Goal: Task Accomplishment & Management: Use online tool/utility

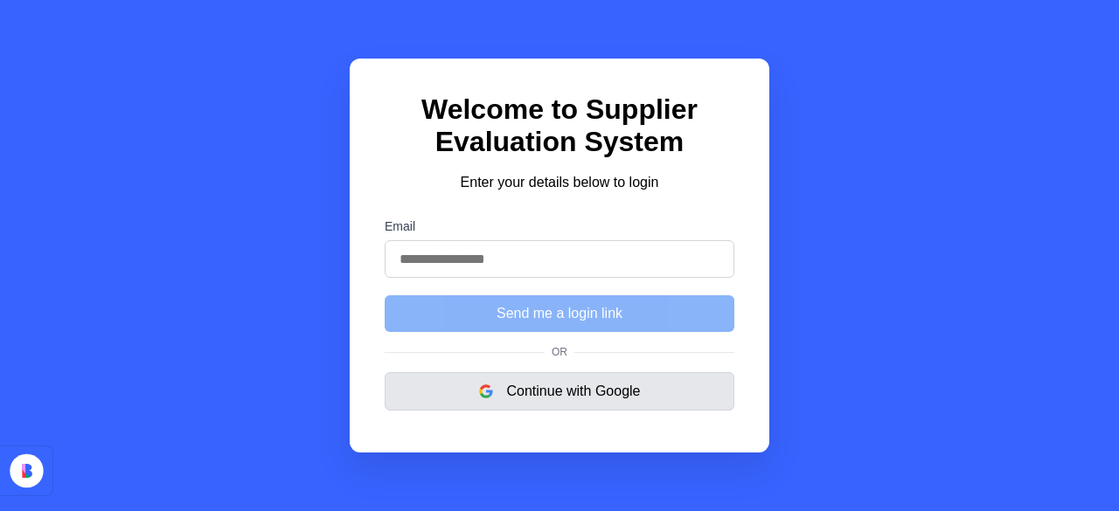
click at [537, 397] on button "Continue with Google" at bounding box center [560, 391] width 350 height 38
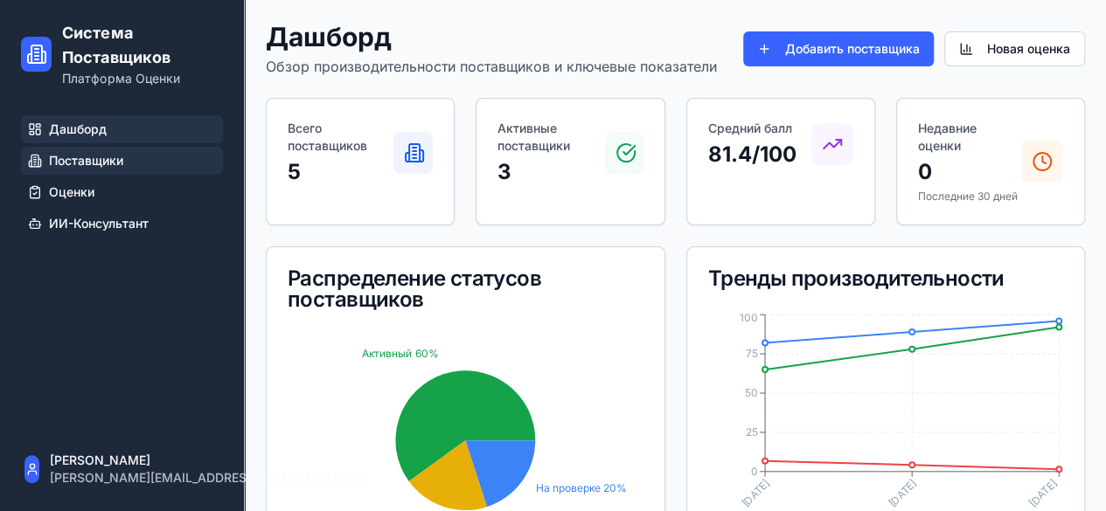
click at [97, 165] on span "Поставщики" at bounding box center [86, 160] width 74 height 17
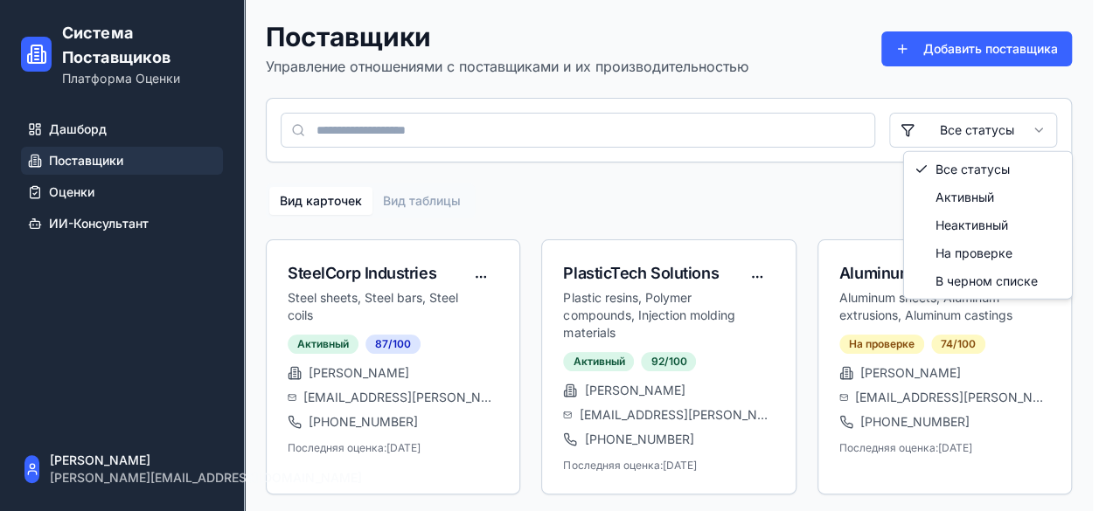
click at [997, 130] on html "Система Поставщиков Платформа Оценки Дашборд Поставщики Оценки ИИ-Консультант R…" at bounding box center [553, 387] width 1106 height 774
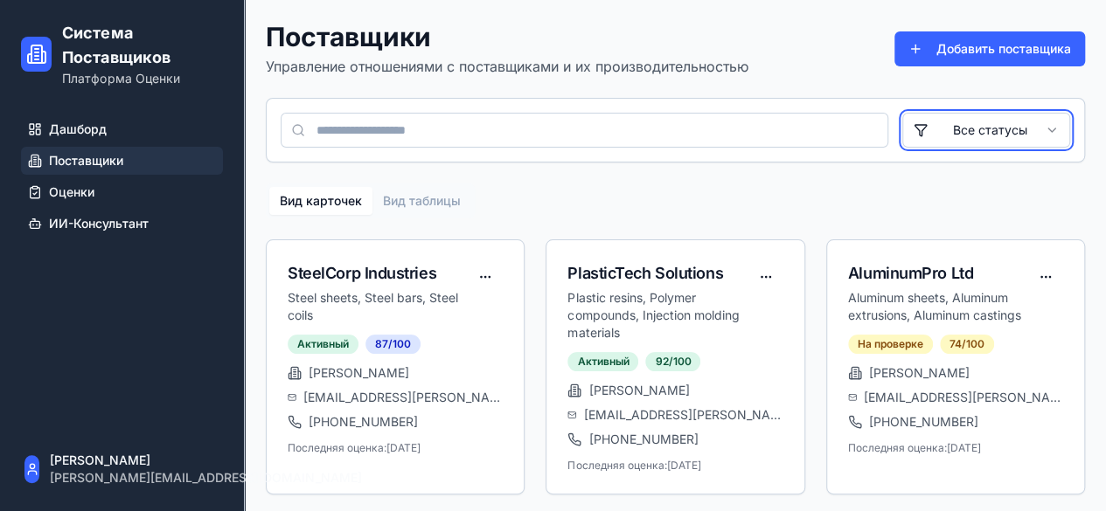
click at [1106, 128] on html "Система Поставщиков Платформа Оценки Дашборд Поставщики Оценки ИИ-Консультант R…" at bounding box center [553, 387] width 1106 height 774
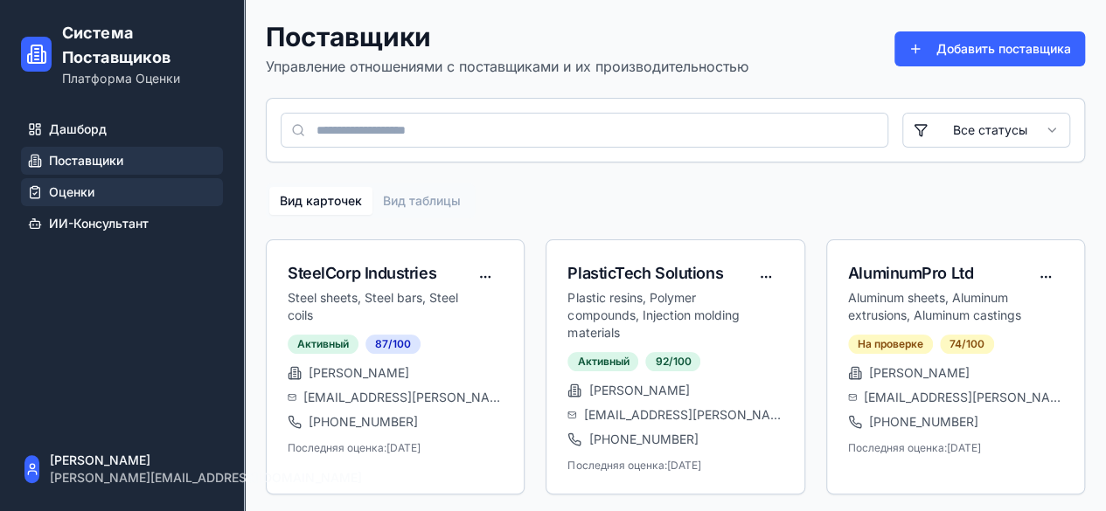
click at [40, 186] on icon at bounding box center [35, 192] width 14 height 14
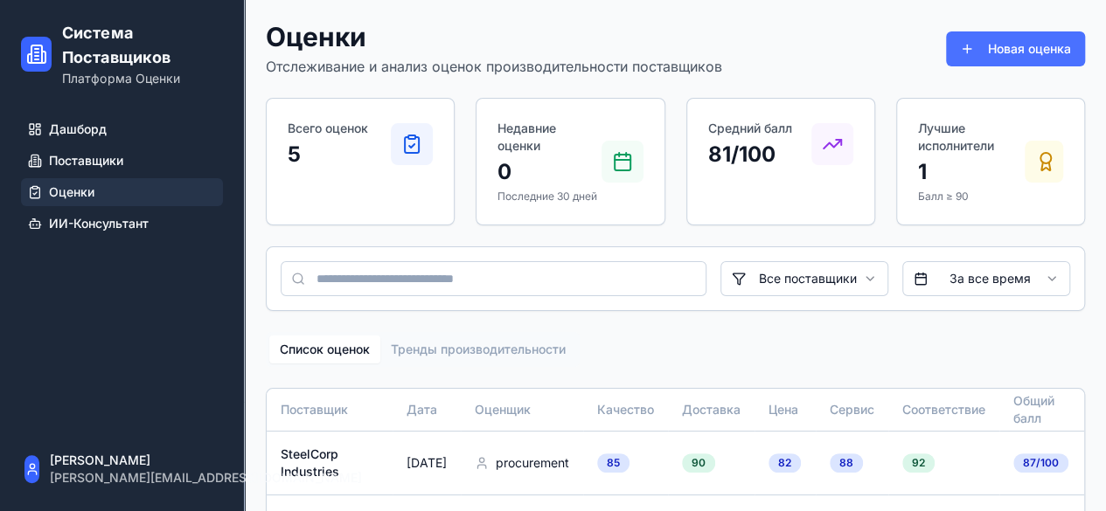
click at [997, 38] on button "Новая оценка" at bounding box center [1015, 48] width 139 height 35
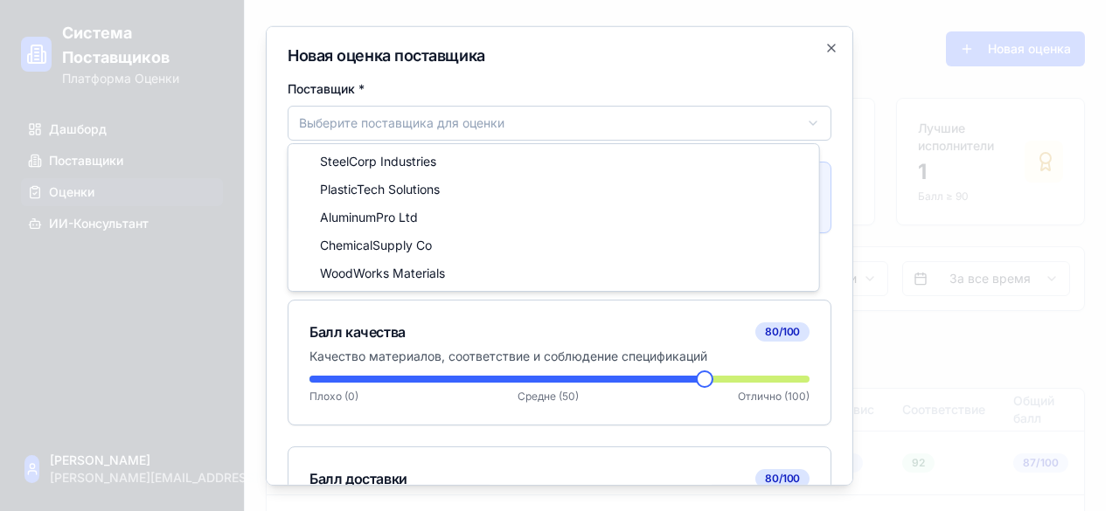
click at [633, 120] on body "Система Поставщиков Платформа Оценки Дашборд Поставщики Оценки ИИ-Консультант R…" at bounding box center [553, 386] width 1106 height 772
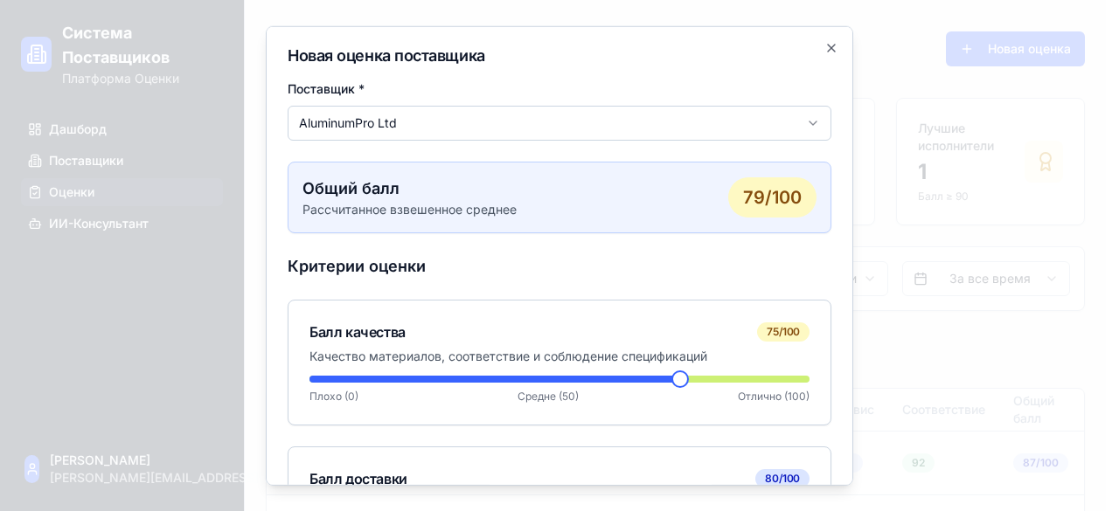
click at [678, 384] on span at bounding box center [679, 378] width 17 height 17
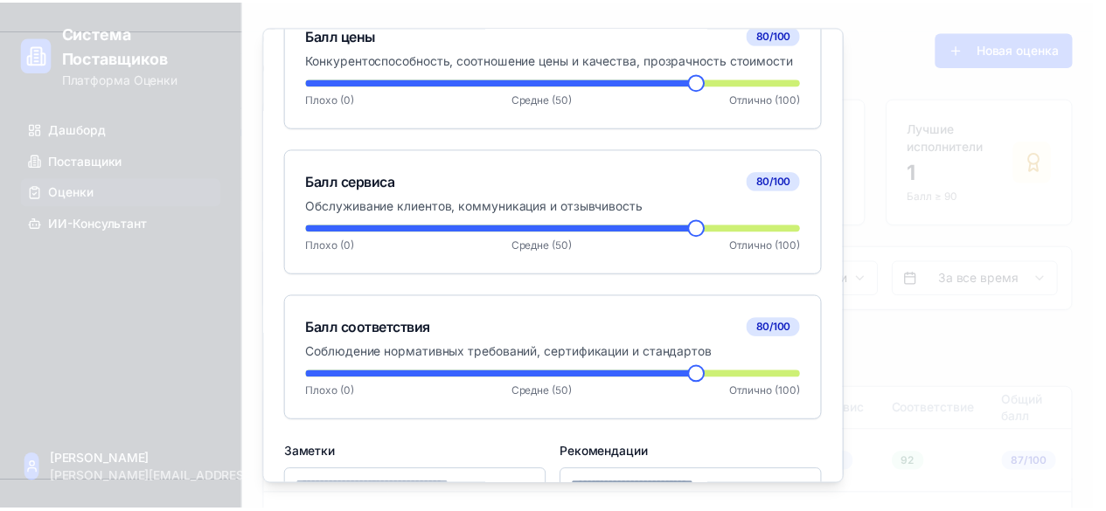
scroll to position [766, 0]
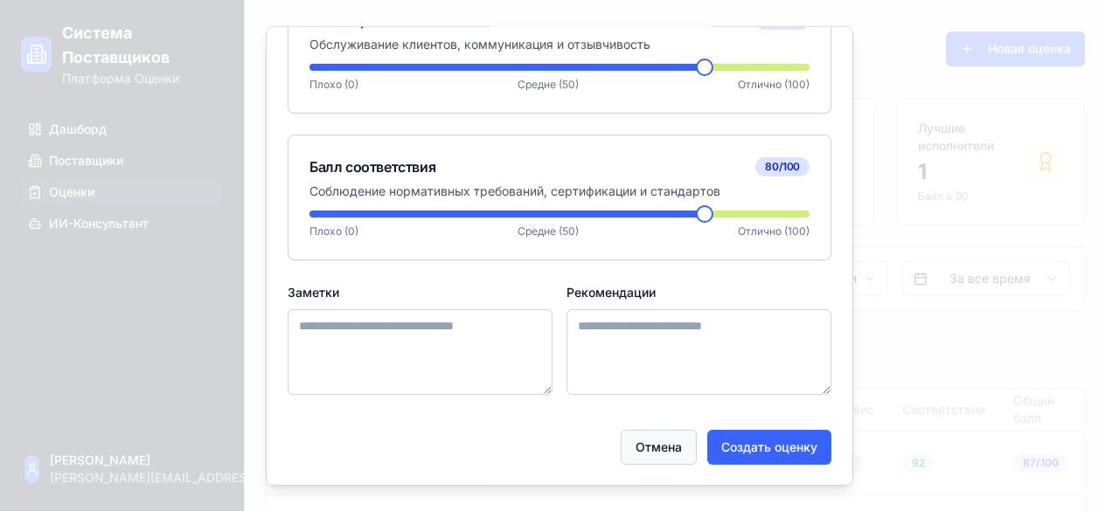
click at [658, 451] on button "Отмена" at bounding box center [659, 446] width 76 height 35
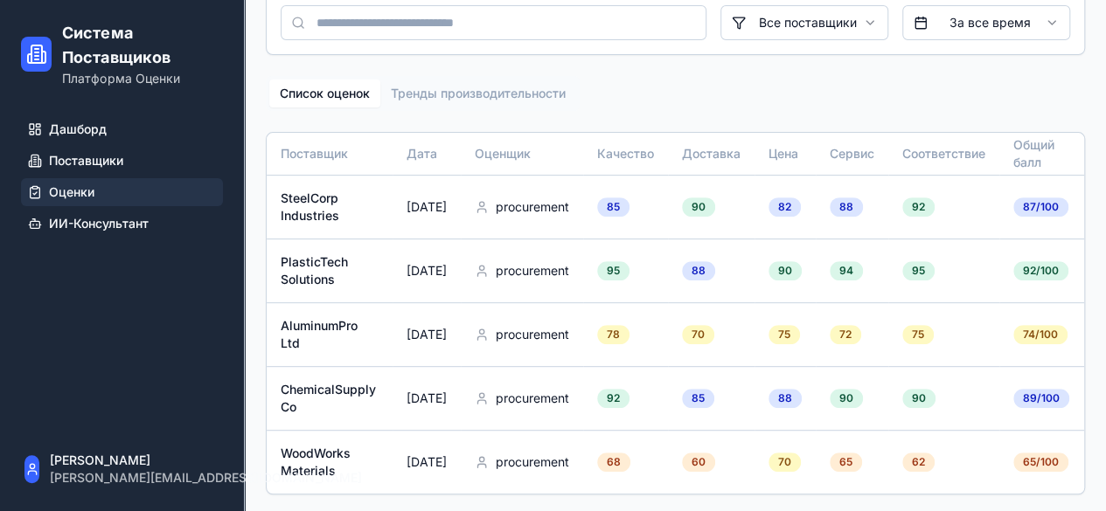
scroll to position [184, 0]
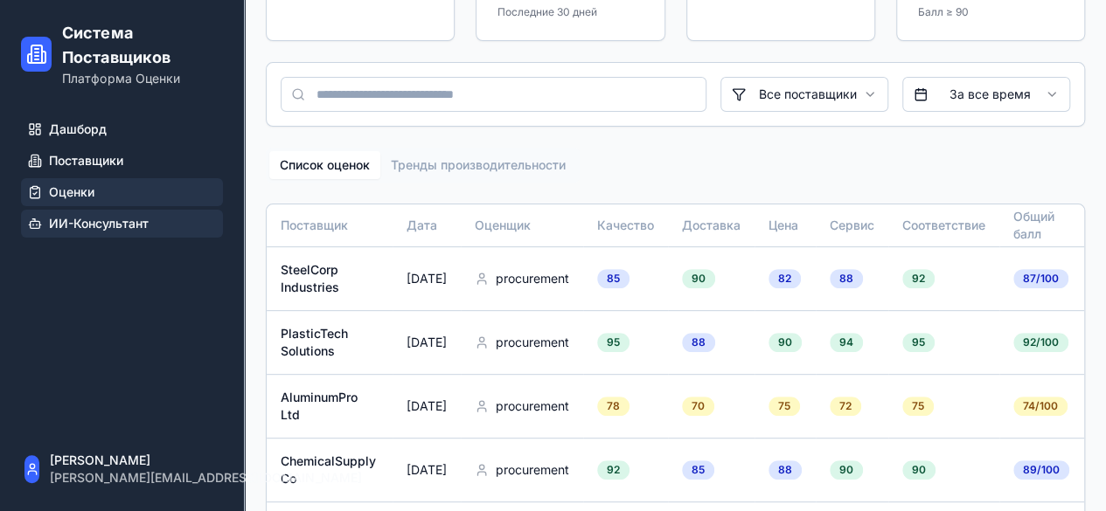
click at [122, 233] on link "ИИ-Консультант" at bounding box center [122, 224] width 202 height 28
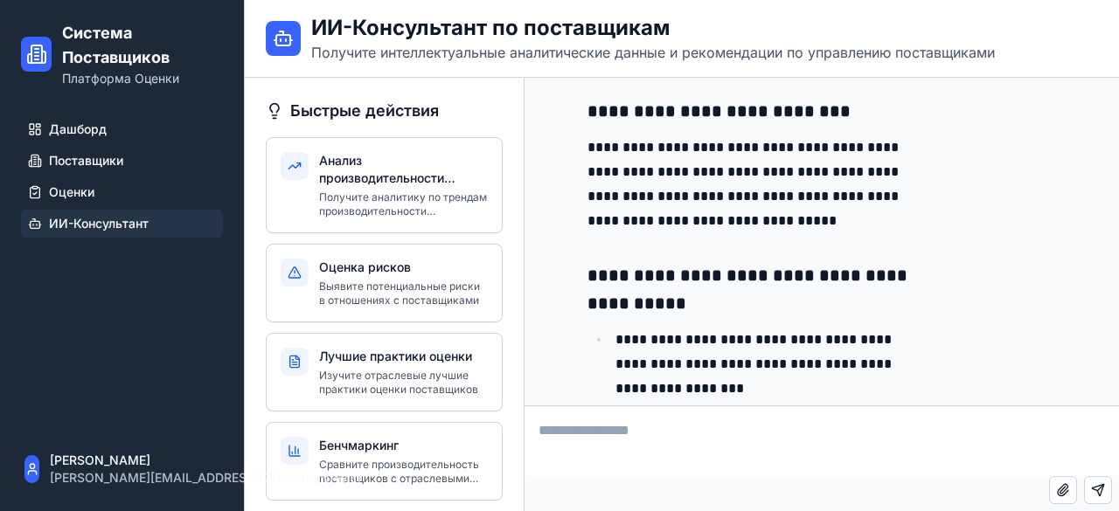
scroll to position [2514, 0]
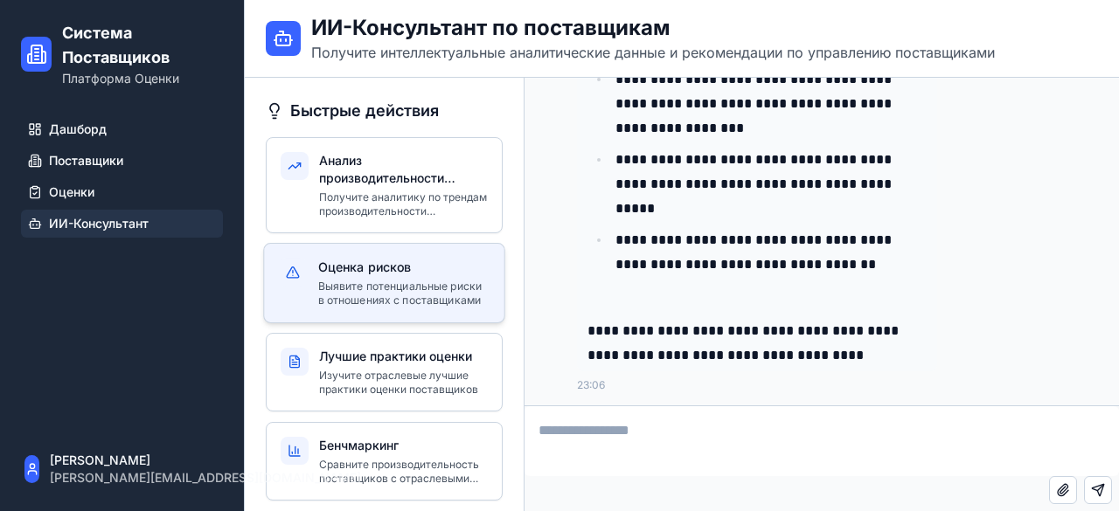
click at [431, 305] on p "Выявите потенциальные риски в отношениях с поставщиками" at bounding box center [404, 294] width 172 height 29
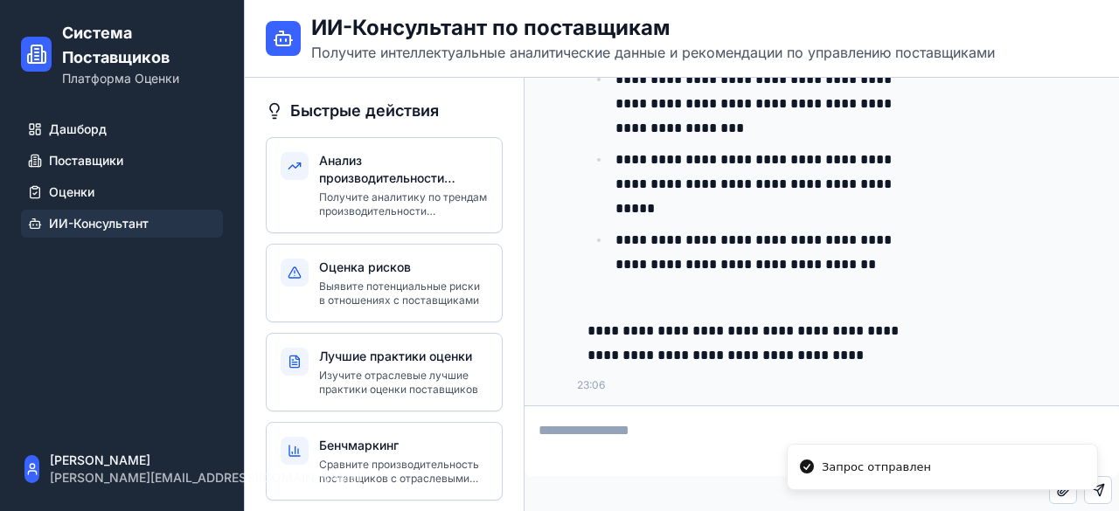
click at [569, 410] on textarea at bounding box center [821, 441] width 594 height 70
click at [593, 424] on textarea at bounding box center [821, 441] width 594 height 70
type textarea "*"
type textarea "**********"
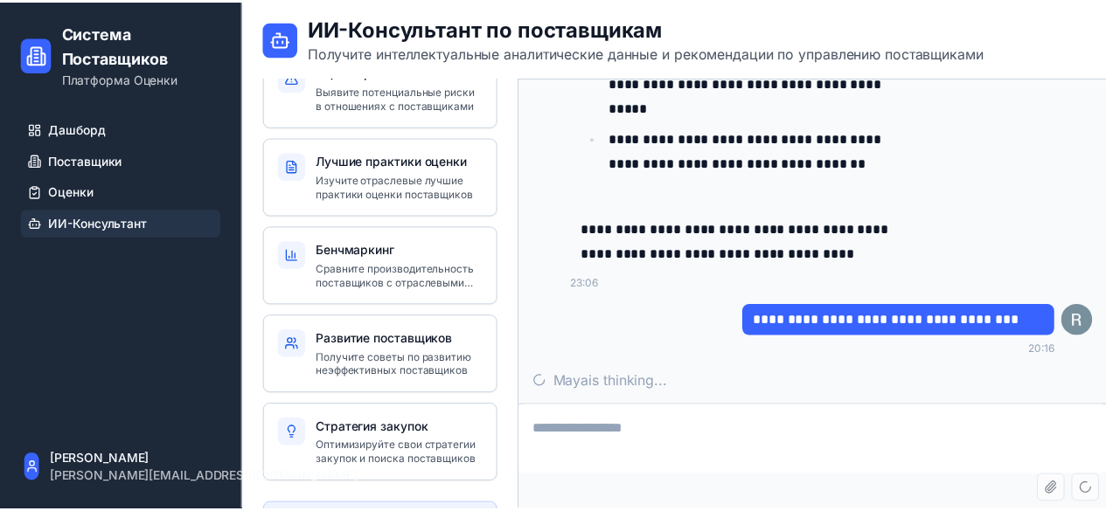
scroll to position [268, 0]
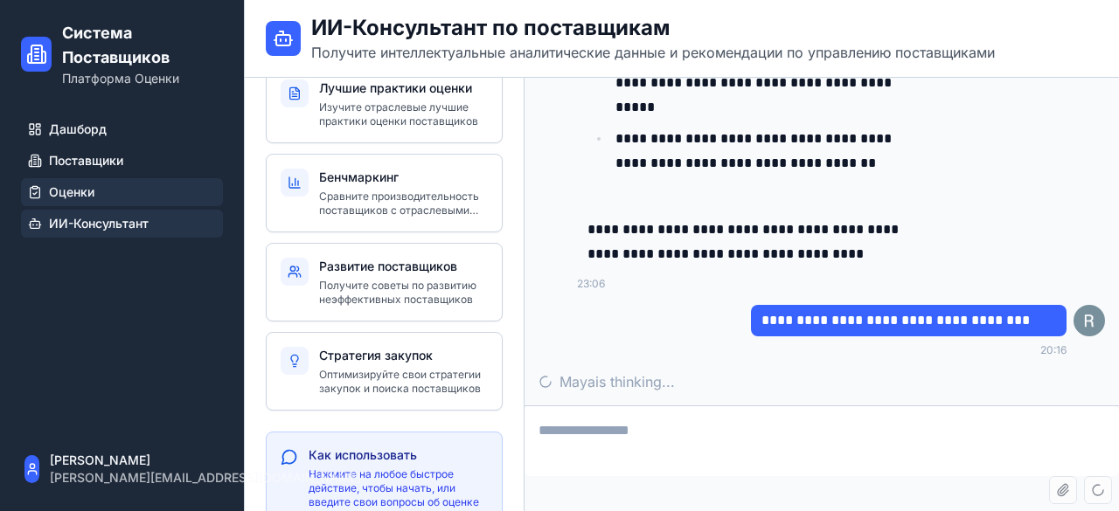
click at [79, 187] on span "Оценки" at bounding box center [71, 192] width 45 height 17
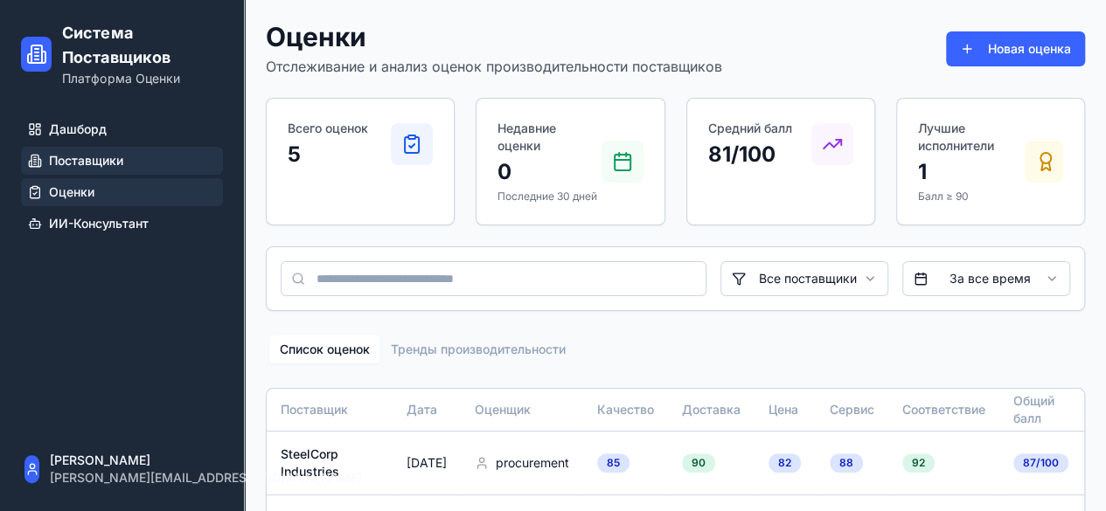
click at [110, 156] on span "Поставщики" at bounding box center [86, 160] width 74 height 17
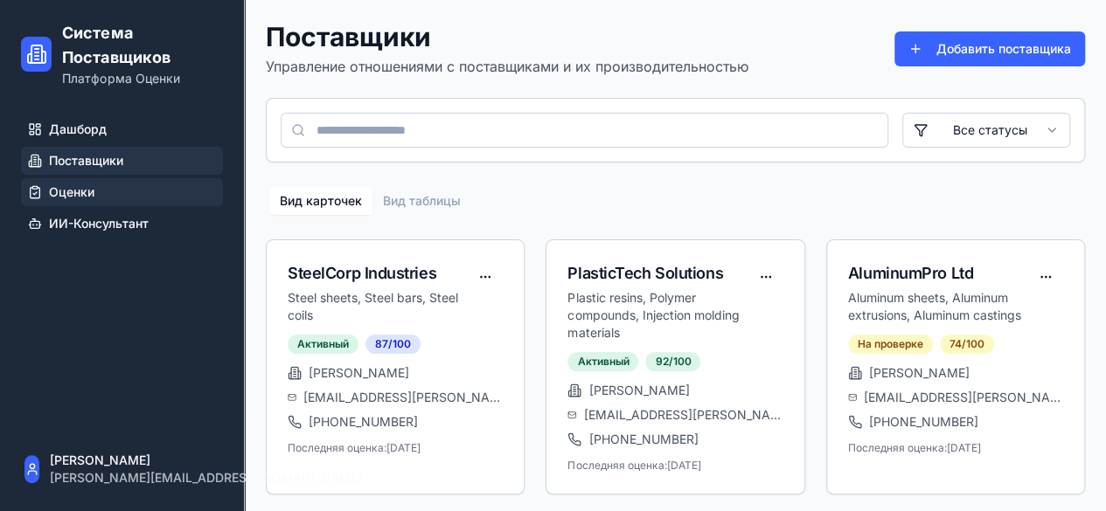
click at [109, 193] on link "Оценки" at bounding box center [122, 192] width 202 height 28
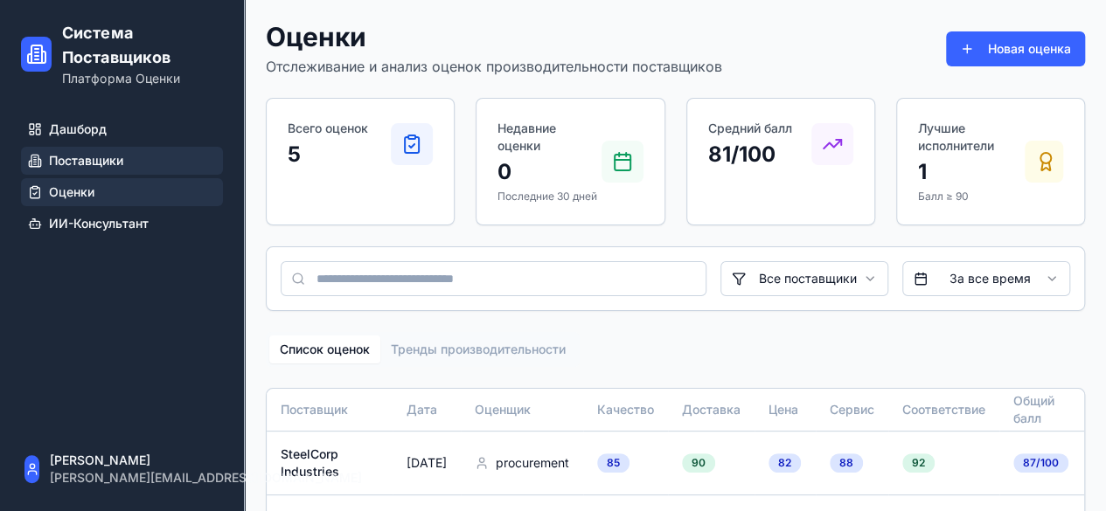
click at [142, 173] on link "Поставщики" at bounding box center [122, 161] width 202 height 28
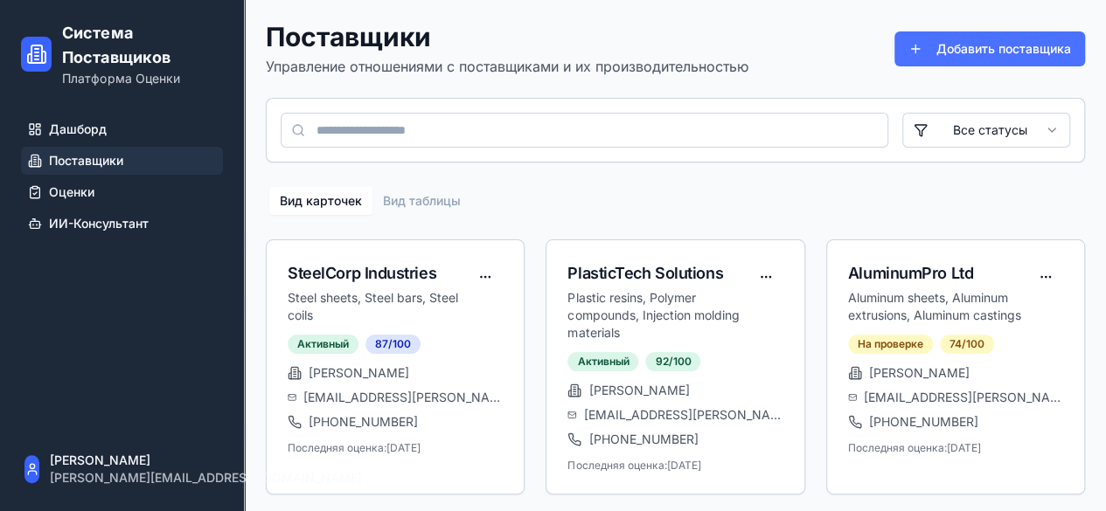
click at [916, 57] on button "Добавить поставщика" at bounding box center [989, 48] width 191 height 35
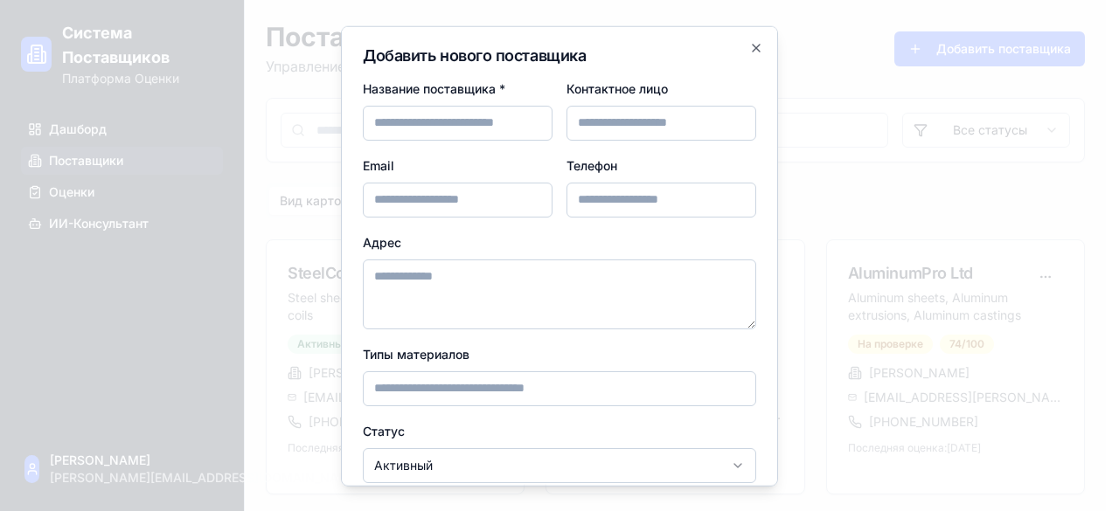
click at [432, 154] on div "Email" at bounding box center [458, 185] width 190 height 63
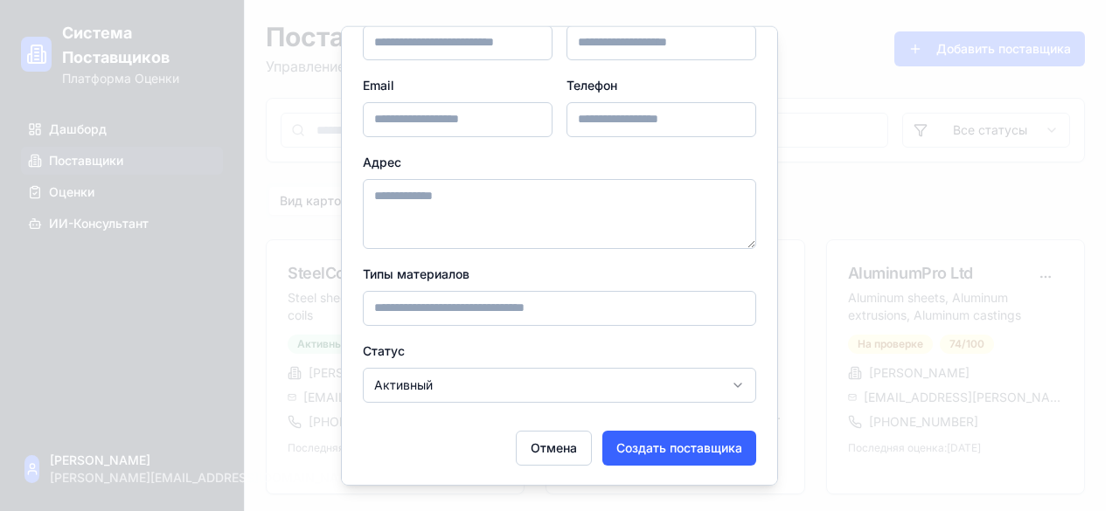
click at [732, 377] on body "Система Поставщиков Платформа Оценки Дашборд Поставщики Оценки ИИ-Консультант R…" at bounding box center [553, 387] width 1106 height 774
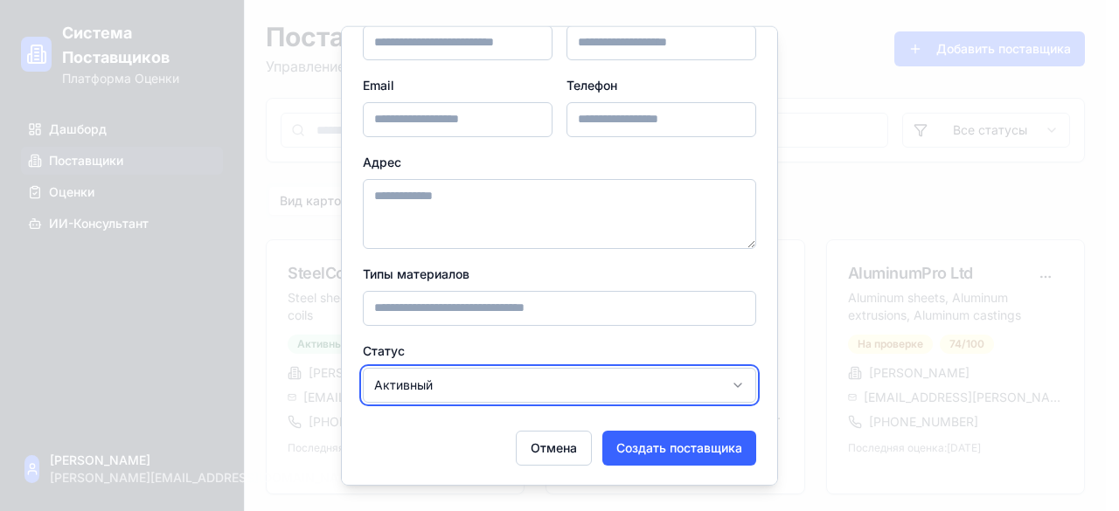
click at [732, 377] on body "Система Поставщиков Платформа Оценки Дашборд Поставщики Оценки ИИ-Консультант R…" at bounding box center [553, 387] width 1106 height 774
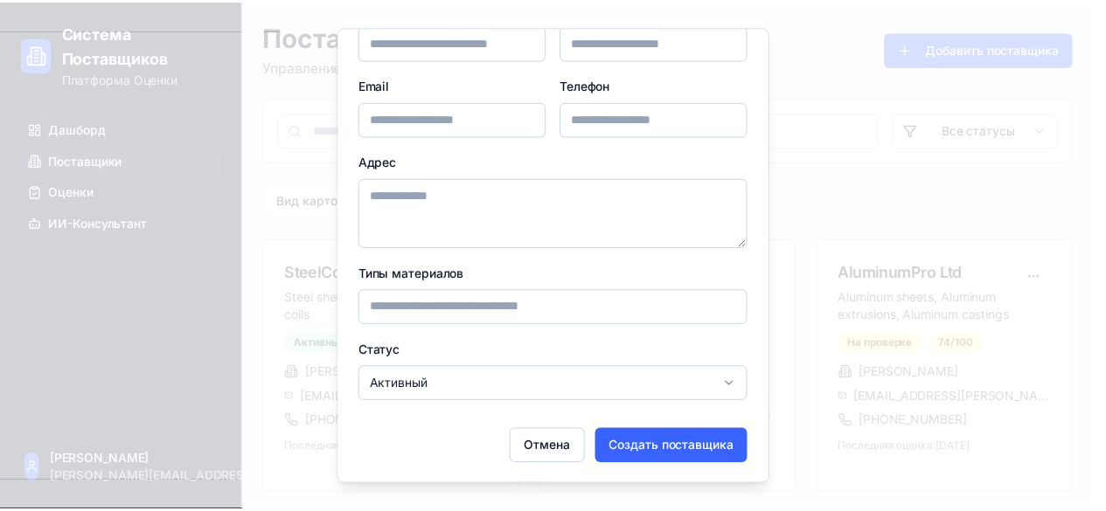
scroll to position [0, 0]
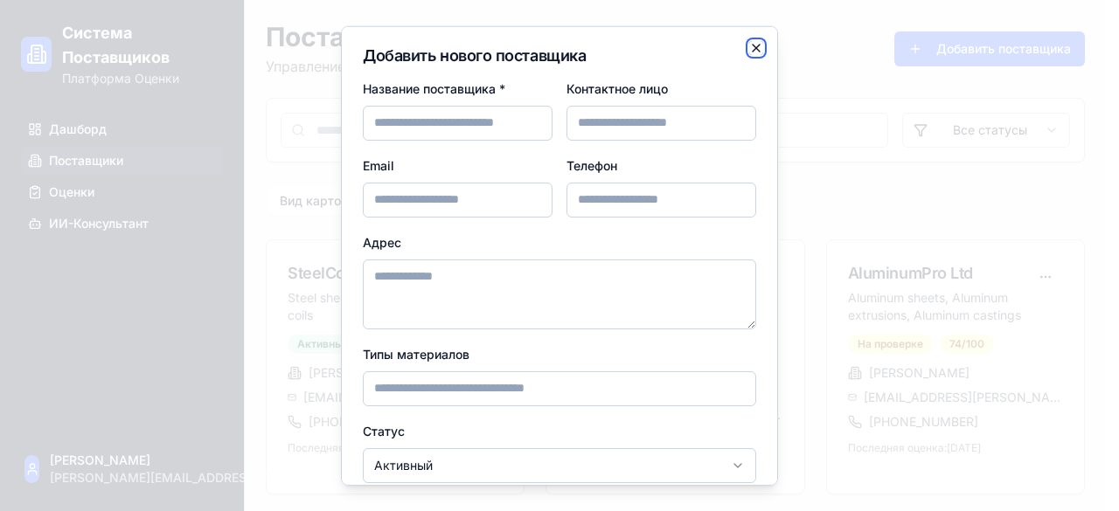
click at [749, 48] on icon "button" at bounding box center [756, 47] width 14 height 14
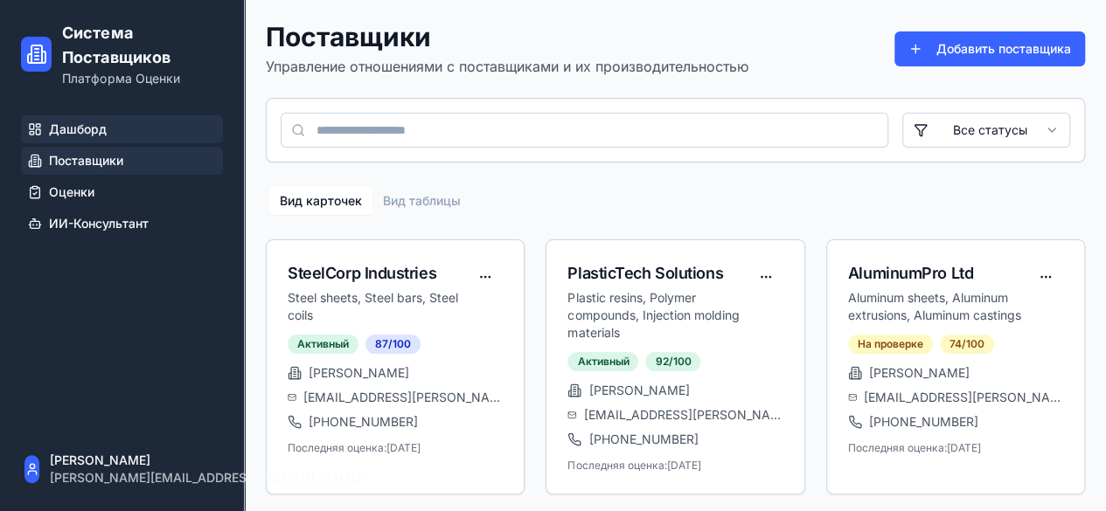
click at [103, 130] on span "Дашборд" at bounding box center [78, 129] width 58 height 17
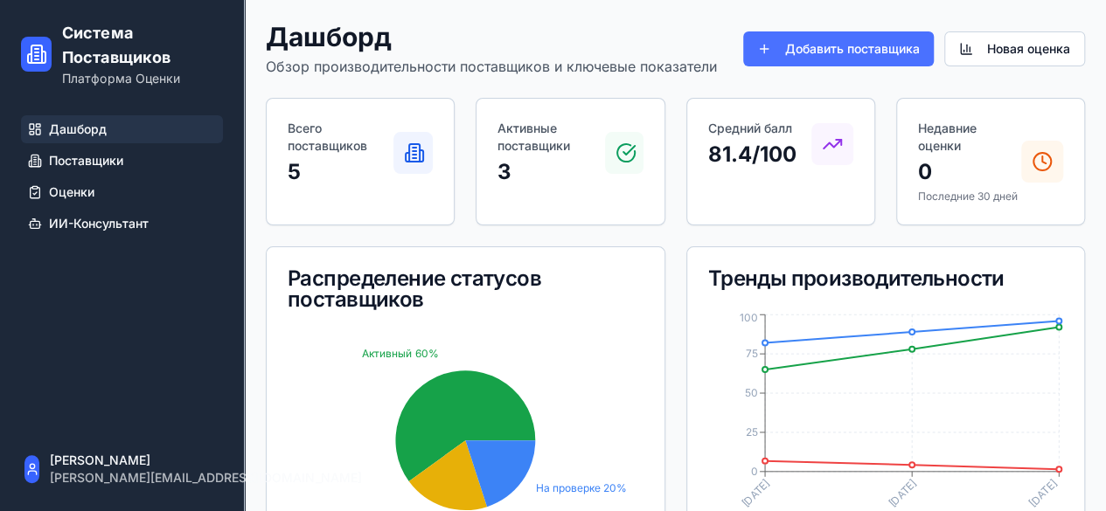
click at [868, 53] on button "Добавить поставщика" at bounding box center [838, 48] width 191 height 35
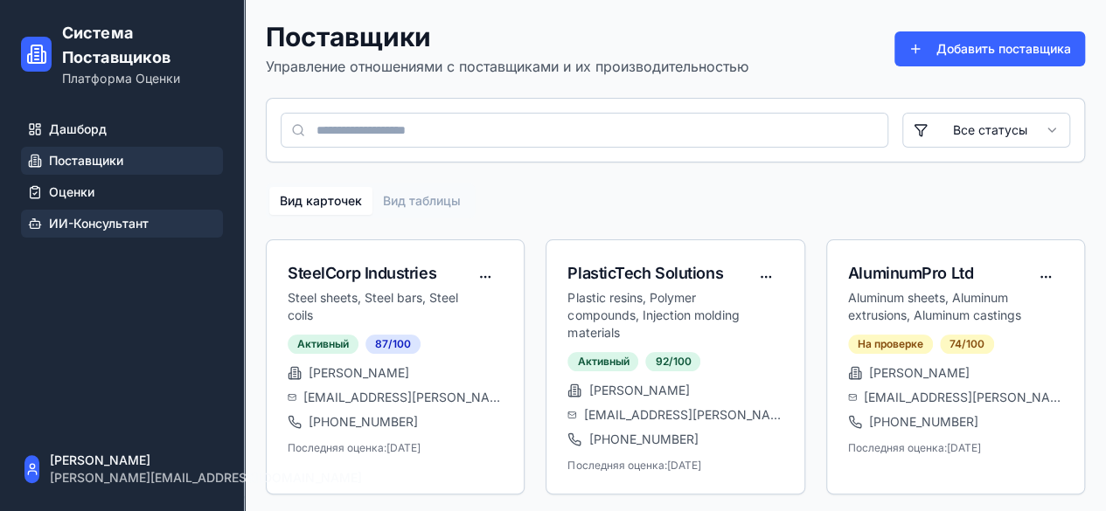
click at [103, 219] on span "ИИ-Консультант" at bounding box center [99, 223] width 100 height 17
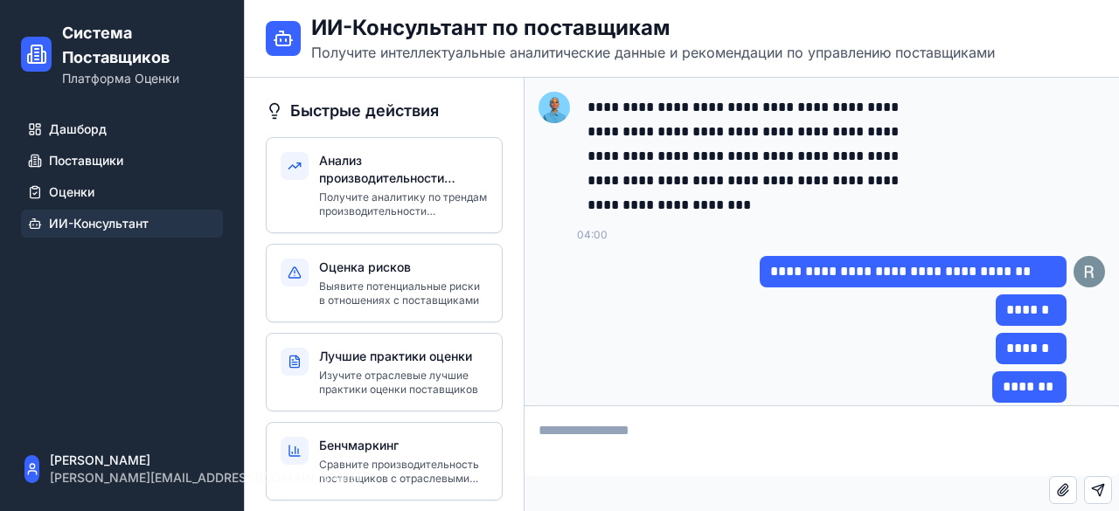
click at [552, 110] on img at bounding box center [553, 107] width 31 height 31
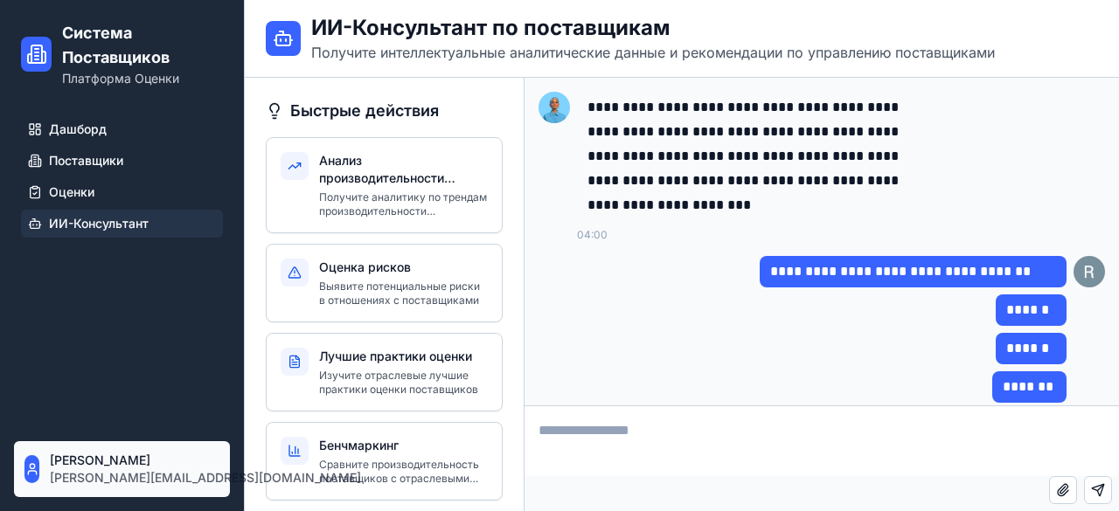
click at [33, 473] on html "Система Поставщиков Платформа Оценки Дашборд Поставщики Оценки ИИ-Консультант R…" at bounding box center [559, 255] width 1119 height 511
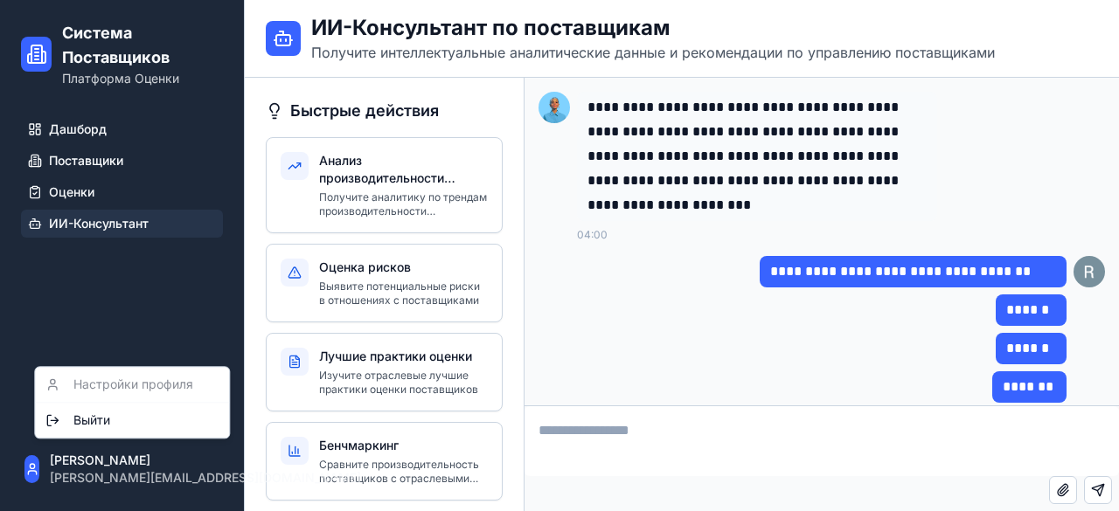
click at [117, 385] on div "Настройки профиля Выйти" at bounding box center [132, 402] width 196 height 73
click at [120, 324] on html "Система Поставщиков Платформа Оценки Дашборд Поставщики Оценки ИИ-Консультант R…" at bounding box center [559, 255] width 1119 height 511
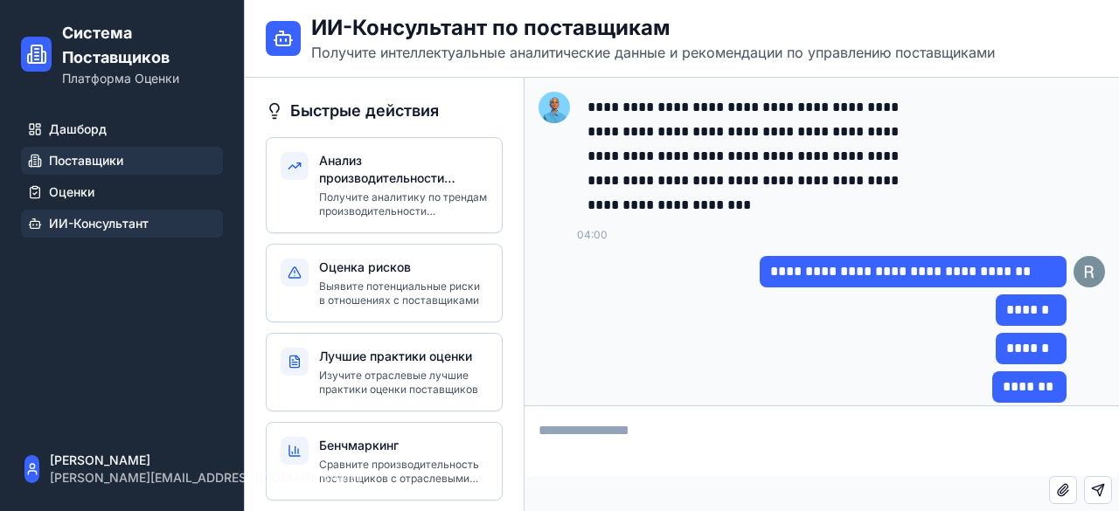
click at [63, 153] on span "Поставщики" at bounding box center [86, 160] width 74 height 17
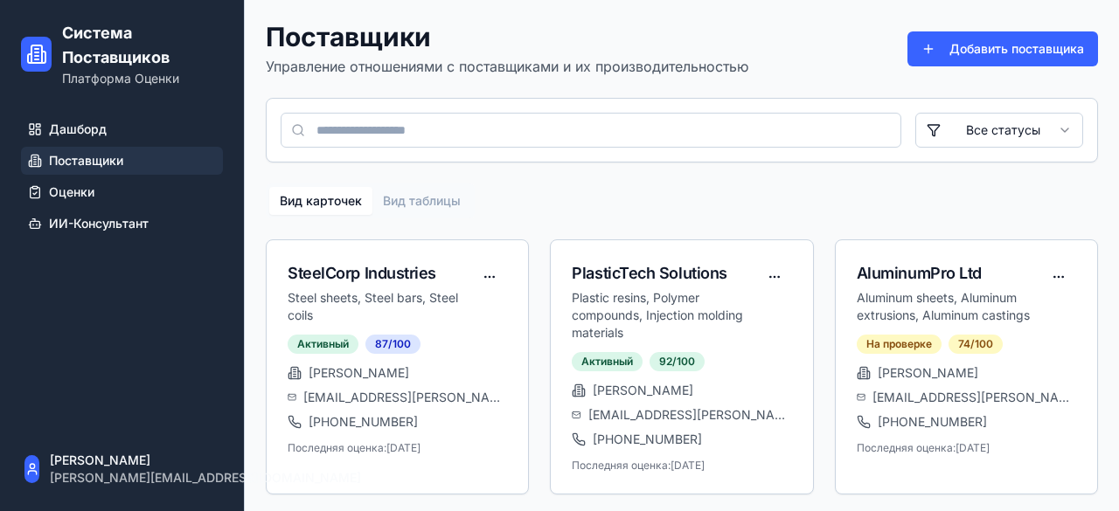
click at [969, 124] on html "Система Поставщиков Платформа Оценки Дашборд Поставщики Оценки ИИ-Консультант R…" at bounding box center [559, 387] width 1119 height 774
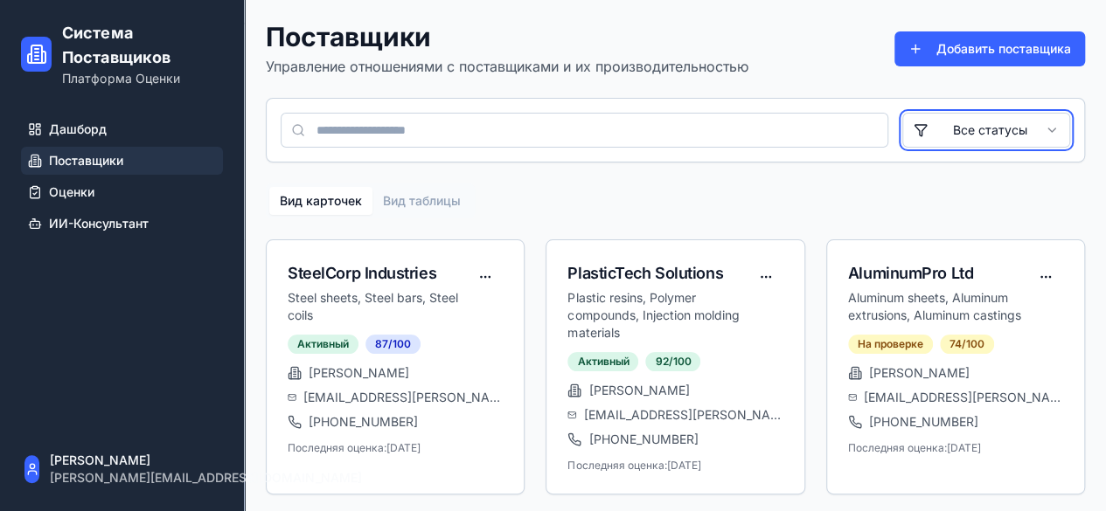
click at [421, 200] on html "Система Поставщиков Платформа Оценки Дашборд Поставщики Оценки ИИ-Консультант R…" at bounding box center [553, 387] width 1106 height 774
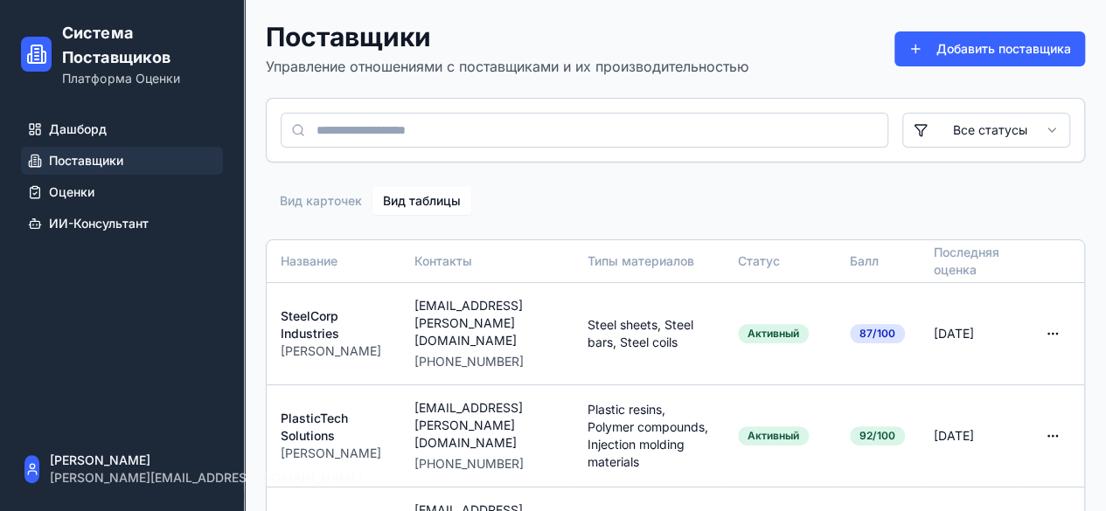
click at [448, 203] on button "Вид таблицы" at bounding box center [421, 201] width 99 height 28
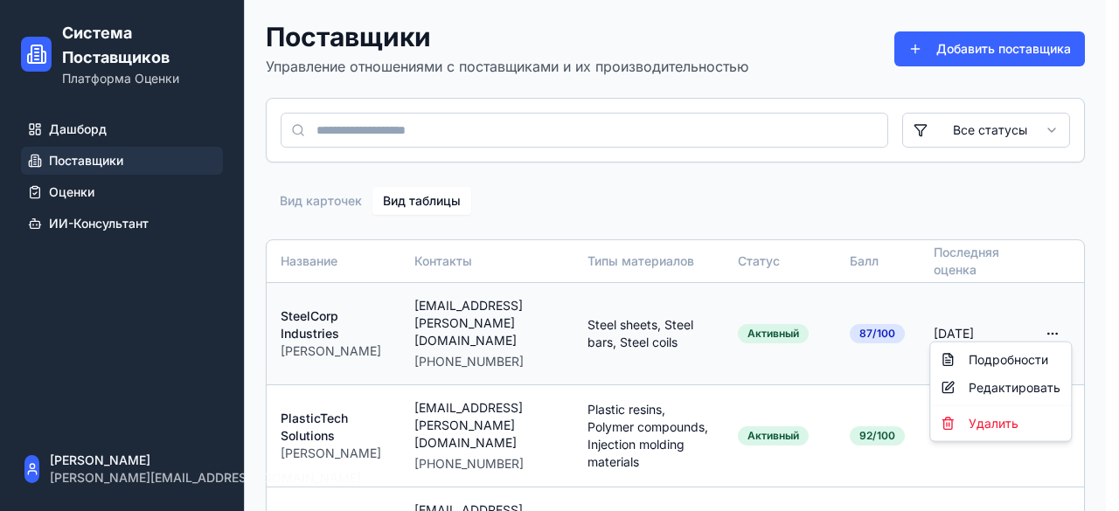
click at [1058, 325] on html "Система Поставщиков Платформа Оценки Дашборд Поставщики Оценки ИИ-Консультант R…" at bounding box center [559, 408] width 1119 height 816
click at [1024, 370] on div "Подробности" at bounding box center [1001, 360] width 134 height 28
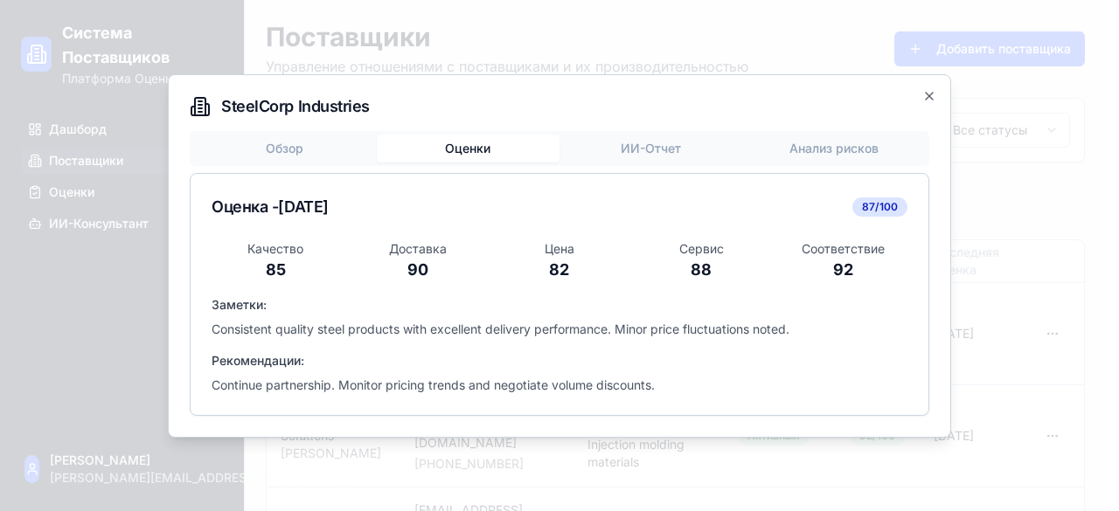
click at [493, 101] on div "SteelCorp Industries Обзор Оценки ИИ-Отчет Анализ рисков Оценка - 15 дек. 2024 …" at bounding box center [559, 256] width 783 height 364
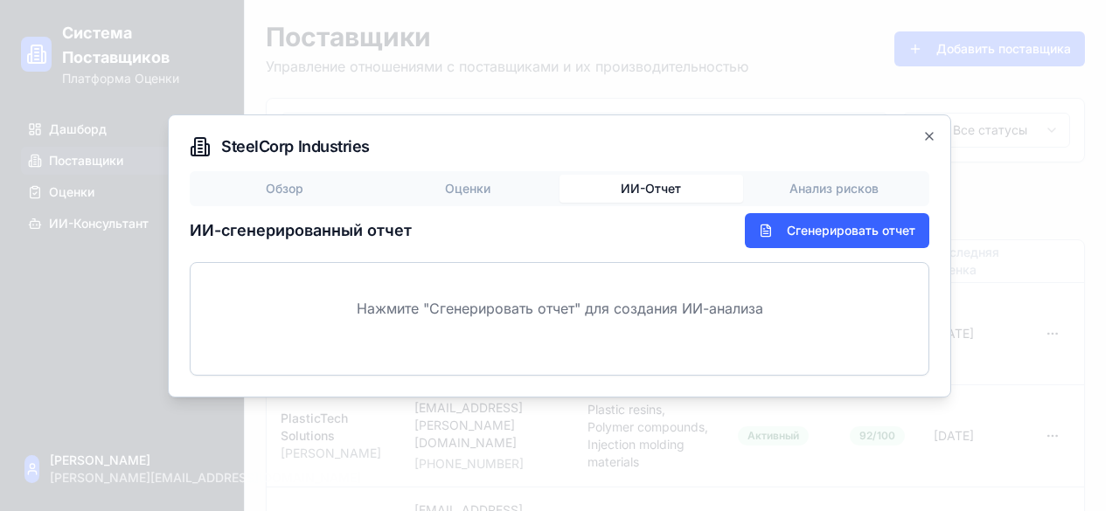
click at [652, 144] on div "SteelCorp Industries Обзор Оценки ИИ-Отчет Анализ рисков ИИ-сгенерированный отч…" at bounding box center [559, 256] width 783 height 283
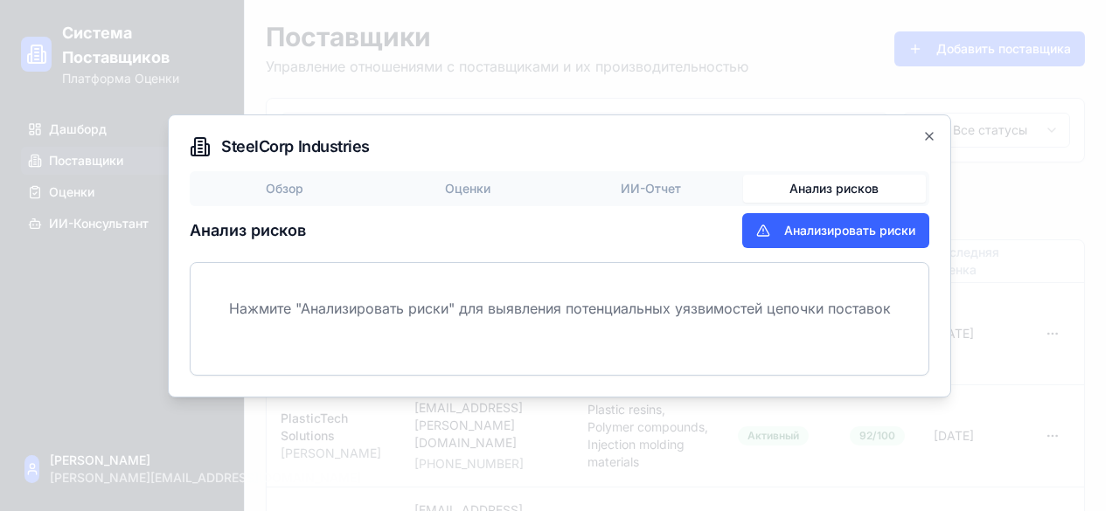
click at [830, 180] on button "Анализ рисков" at bounding box center [835, 189] width 184 height 28
click at [816, 235] on button "Анализировать риски" at bounding box center [835, 230] width 187 height 35
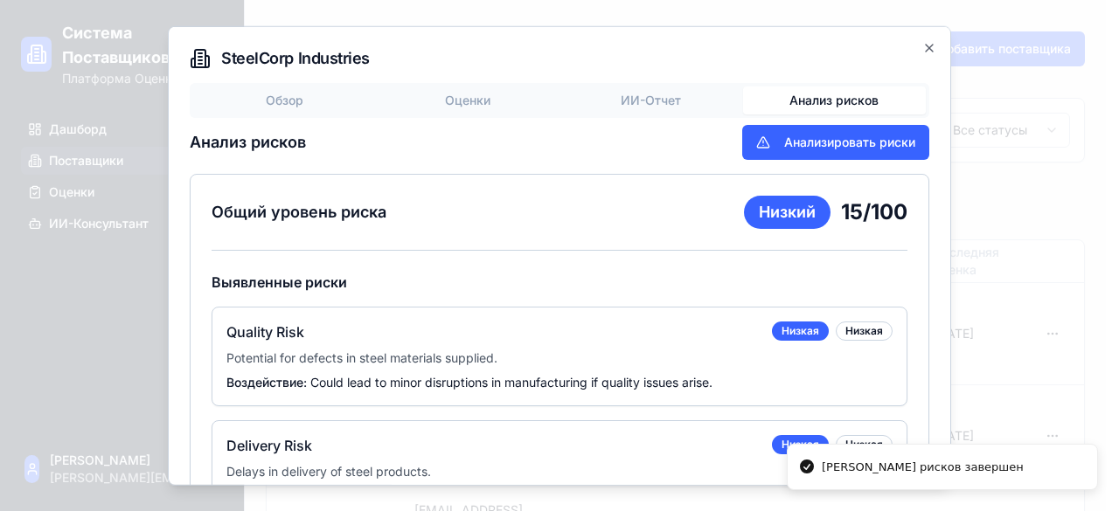
click at [923, 53] on div "SteelCorp Industries Обзор Оценки ИИ-Отчет Анализ рисков Анализ рисков Анализир…" at bounding box center [559, 255] width 783 height 461
click at [922, 43] on icon "button" at bounding box center [929, 47] width 14 height 14
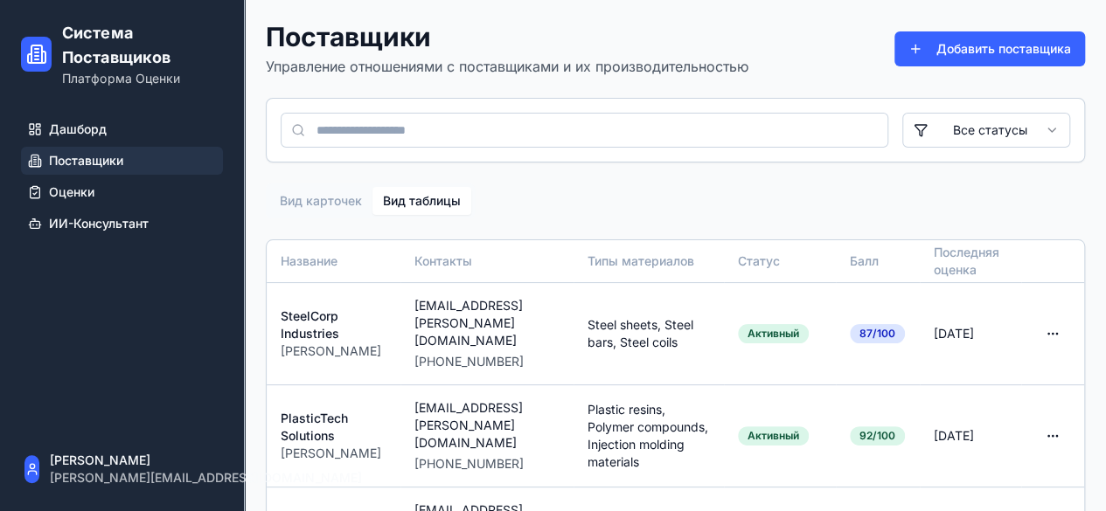
click at [56, 51] on div "Система Поставщиков Платформа Оценки" at bounding box center [122, 54] width 202 height 66
click at [44, 53] on icon at bounding box center [36, 54] width 21 height 21
click at [72, 124] on span "Дашборд" at bounding box center [78, 129] width 58 height 17
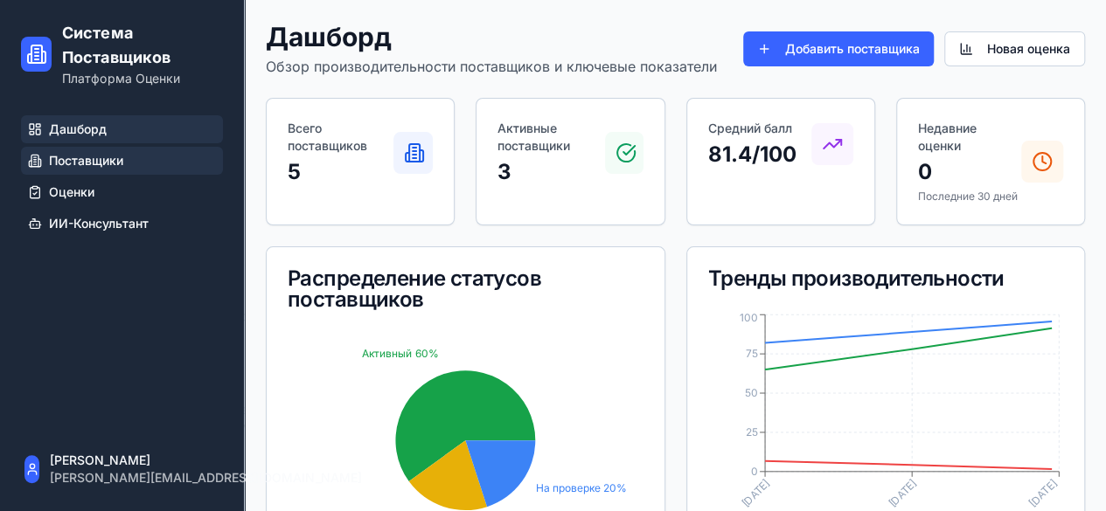
click at [79, 161] on span "Поставщики" at bounding box center [86, 160] width 74 height 17
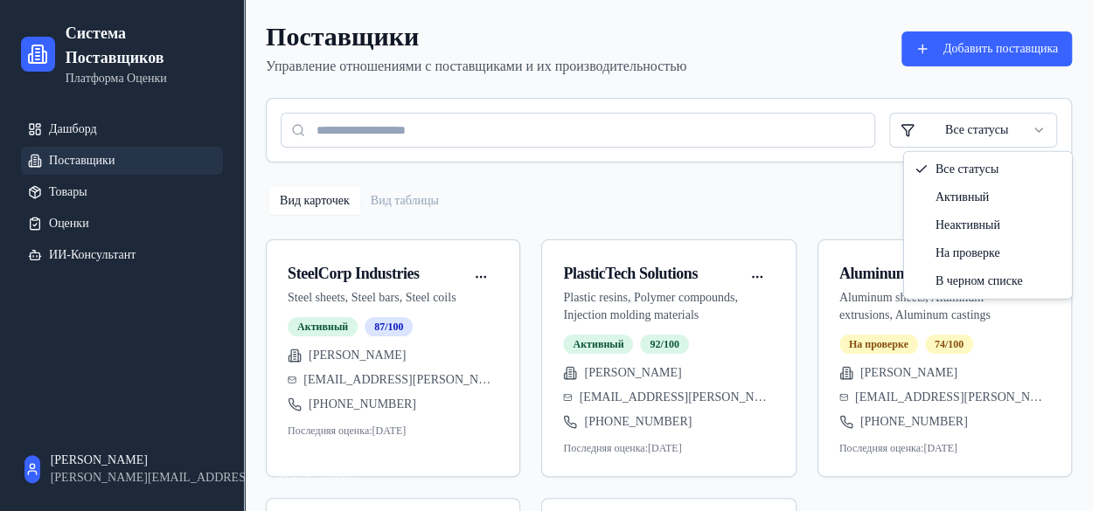
click at [972, 125] on html "Система Поставщиков Платформа Оценки [PERSON_NAME] Поставщики Товары Оценки ИИ-…" at bounding box center [553, 387] width 1106 height 774
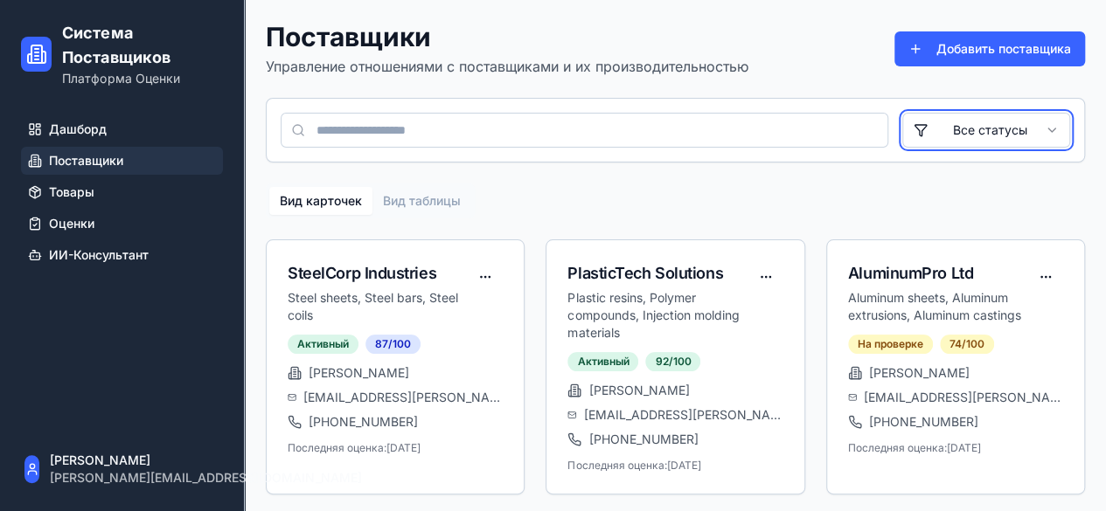
click at [972, 125] on html "Система Поставщиков Платформа Оценки [PERSON_NAME] Поставщики Товары Оценки ИИ-…" at bounding box center [553, 387] width 1106 height 774
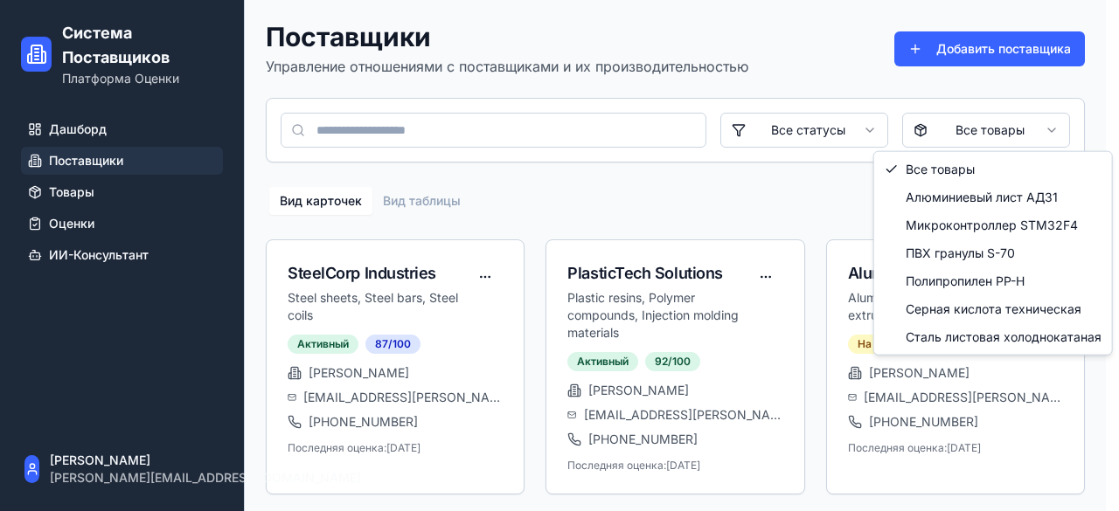
click at [1046, 141] on html "Система Поставщиков Платформа Оценки Дашборд Поставщики Товары Оценки ИИ-Консул…" at bounding box center [559, 387] width 1119 height 774
click at [1037, 128] on html "Система Поставщиков Платформа Оценки Дашборд Поставщики Товары Оценки ИИ-Консул…" at bounding box center [559, 387] width 1119 height 774
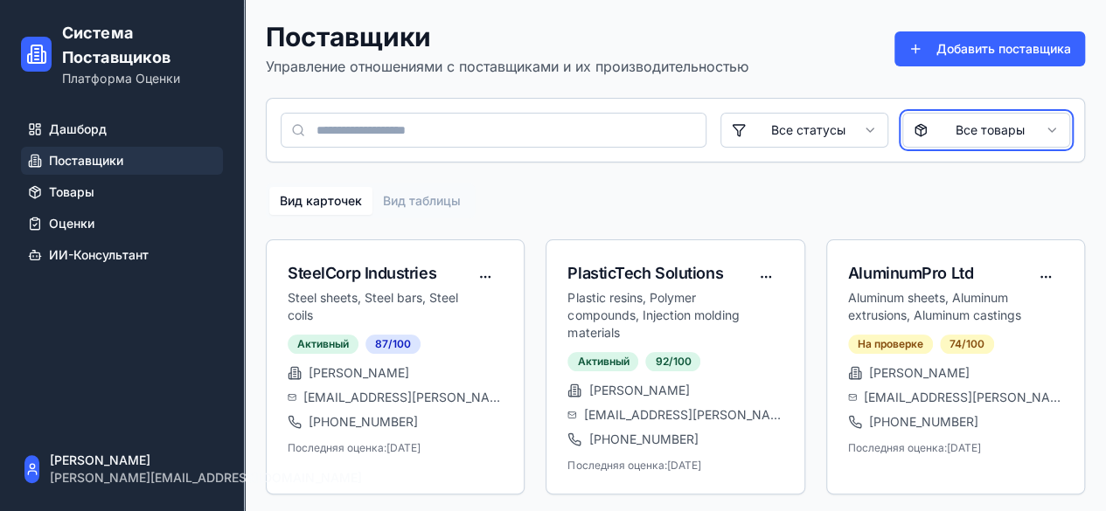
click at [747, 218] on html "Система Поставщиков Платформа Оценки Дашборд Поставщики Товары Оценки ИИ-Консул…" at bounding box center [553, 387] width 1106 height 774
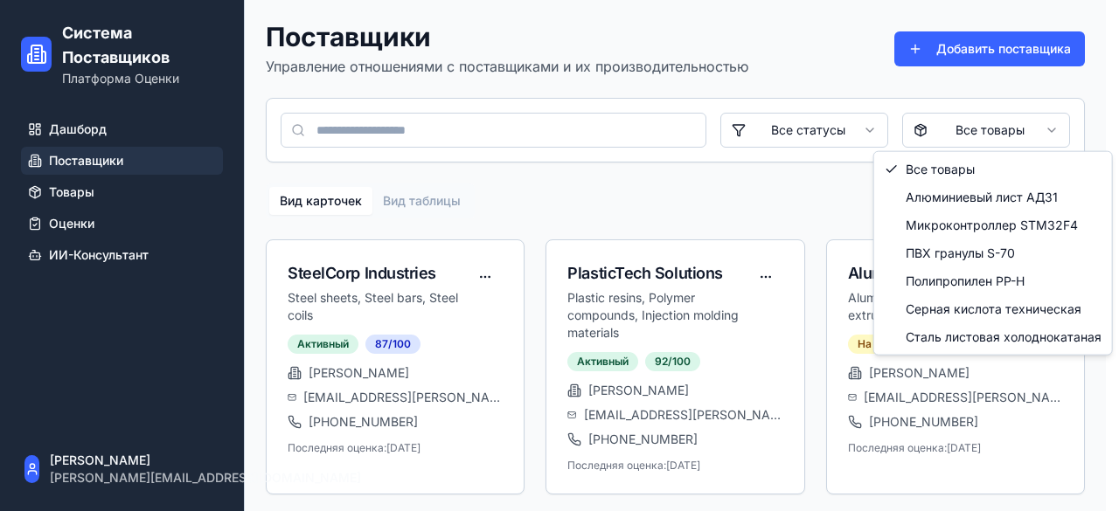
click at [996, 125] on html "Система Поставщиков Платформа Оценки Дашборд Поставщики Товары Оценки ИИ-Консул…" at bounding box center [559, 387] width 1119 height 774
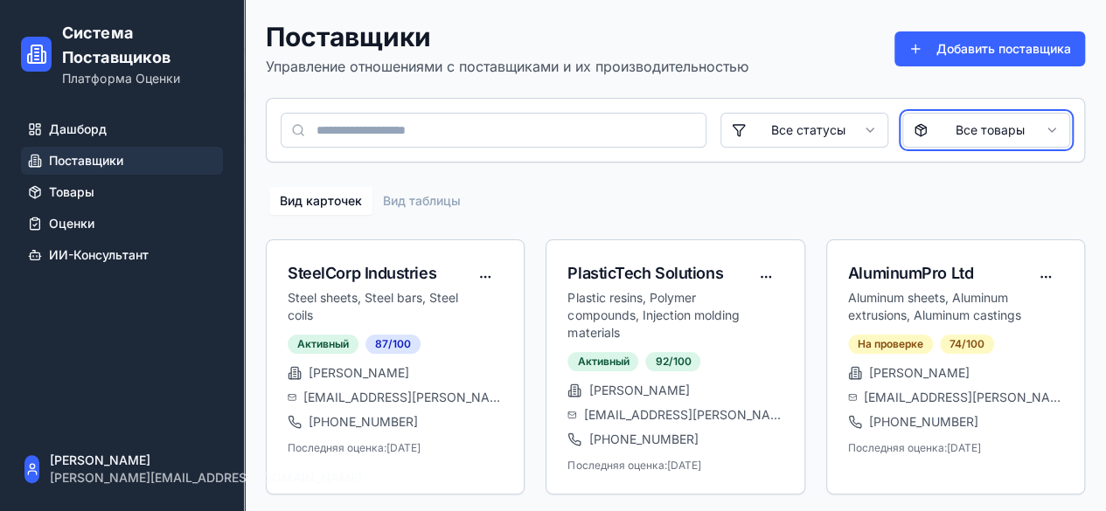
click at [622, 166] on html "Система Поставщиков Платформа Оценки Дашборд Поставщики Товары Оценки ИИ-Консул…" at bounding box center [553, 387] width 1106 height 774
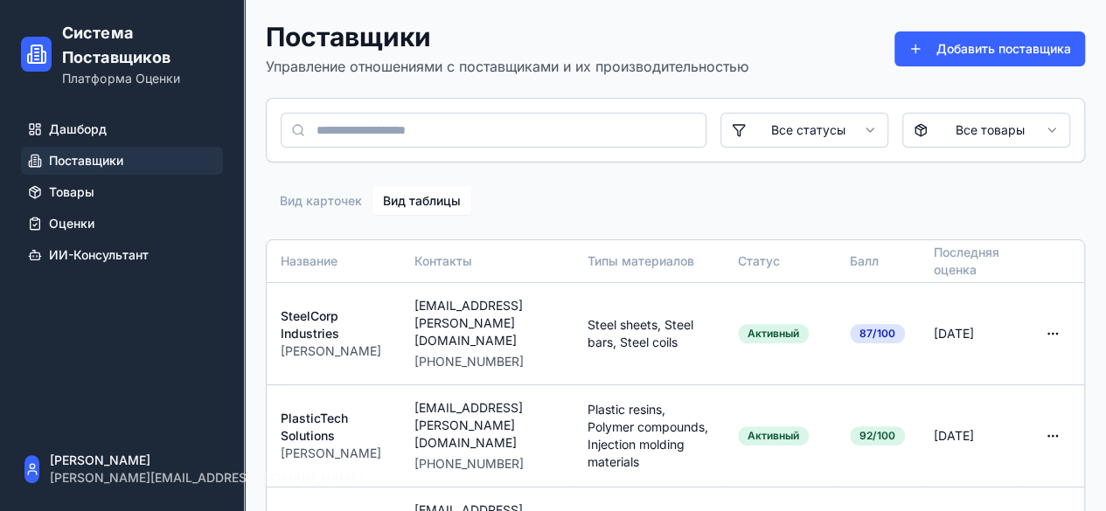
click at [411, 200] on button "Вид таблицы" at bounding box center [421, 201] width 99 height 28
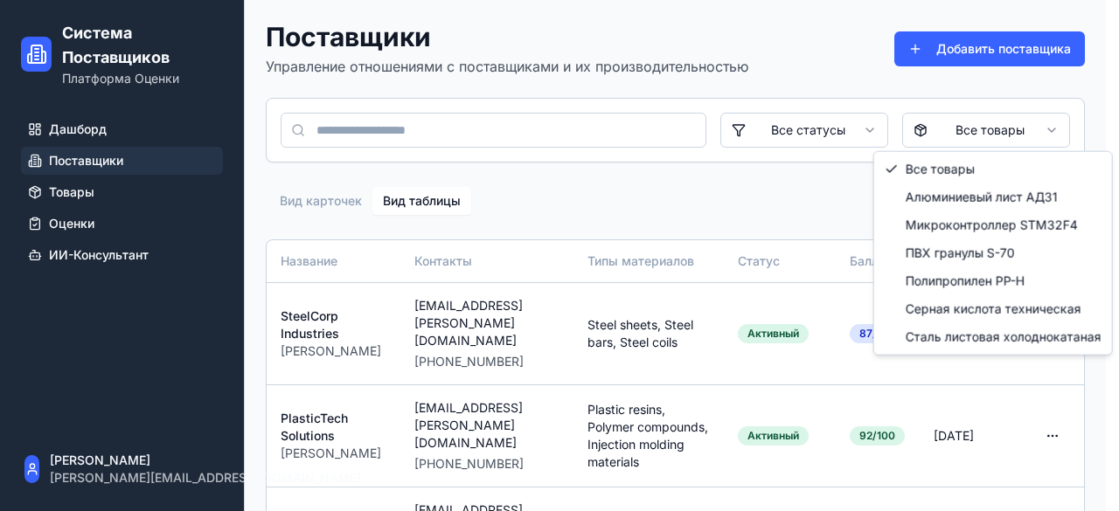
click at [993, 138] on html "Система Поставщиков Платформа Оценки Дашборд Поставщики Товары Оценки ИИ-Консул…" at bounding box center [559, 408] width 1119 height 816
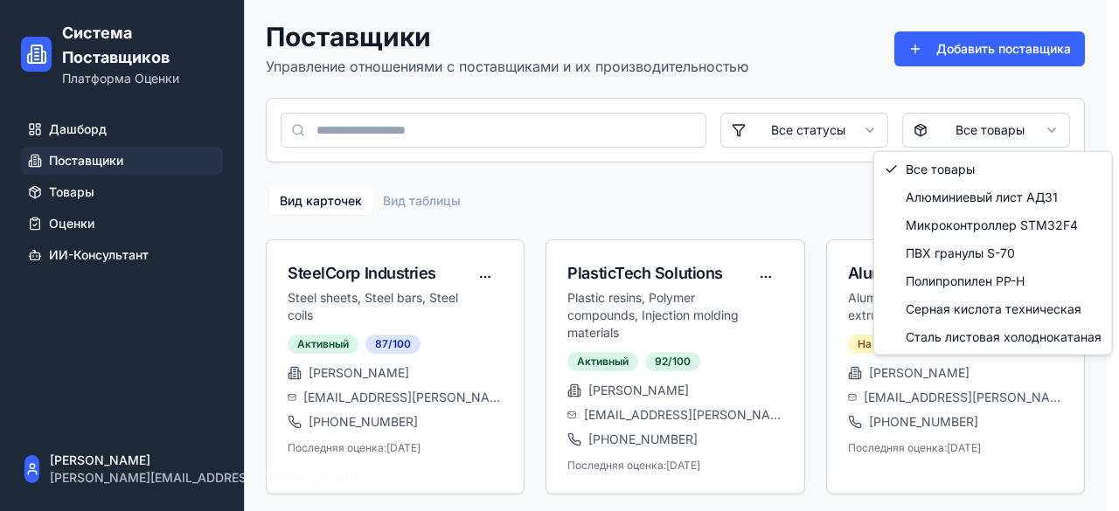
click at [1010, 128] on html "Система Поставщиков Платформа Оценки Дашборд Поставщики Товары Оценки ИИ-Консул…" at bounding box center [559, 387] width 1119 height 774
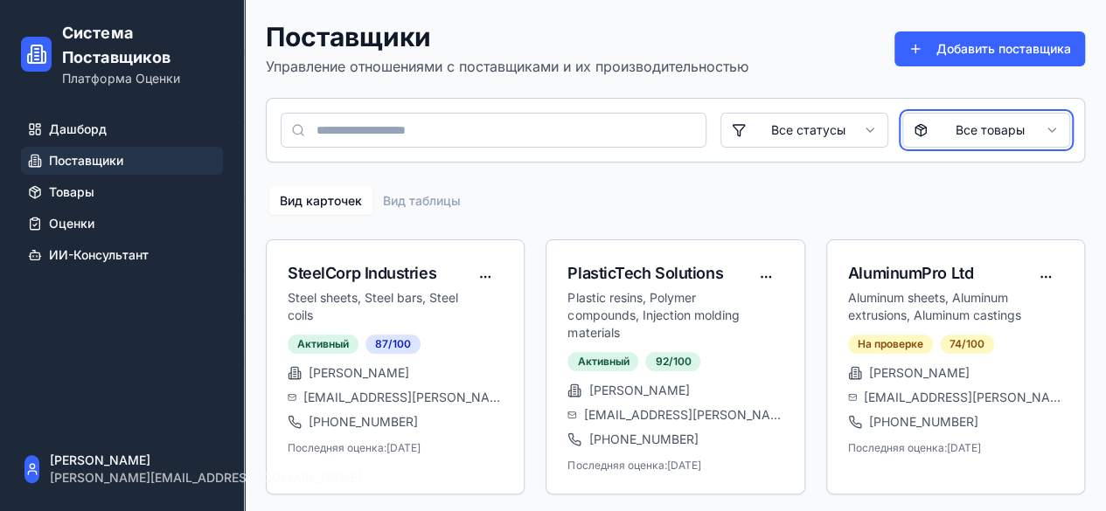
click at [1010, 128] on html "Система Поставщиков Платформа Оценки Дашборд Поставщики Товары Оценки ИИ-Консул…" at bounding box center [553, 387] width 1106 height 774
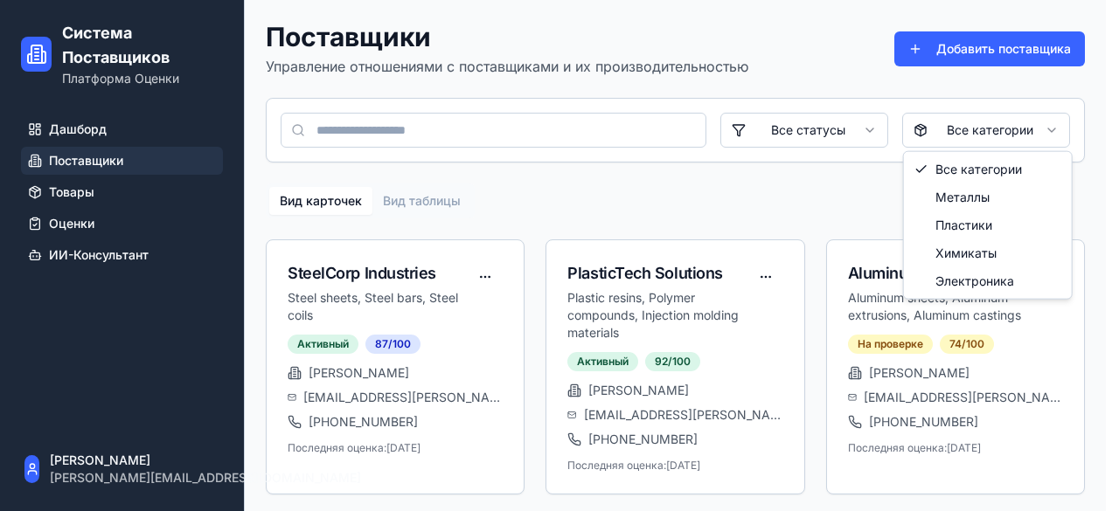
click at [1013, 120] on html "Система Поставщиков Платформа Оценки Дашборд Поставщики Товары Оценки ИИ-Консул…" at bounding box center [559, 387] width 1119 height 774
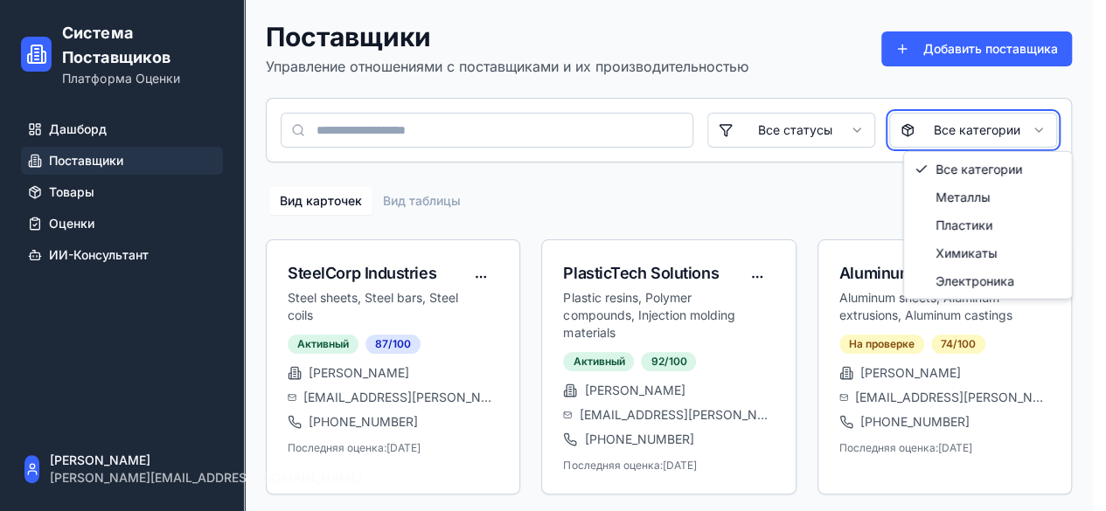
click at [603, 219] on html "Система Поставщиков Платформа Оценки Дашборд Поставщики Товары Оценки ИИ-Консул…" at bounding box center [553, 387] width 1106 height 774
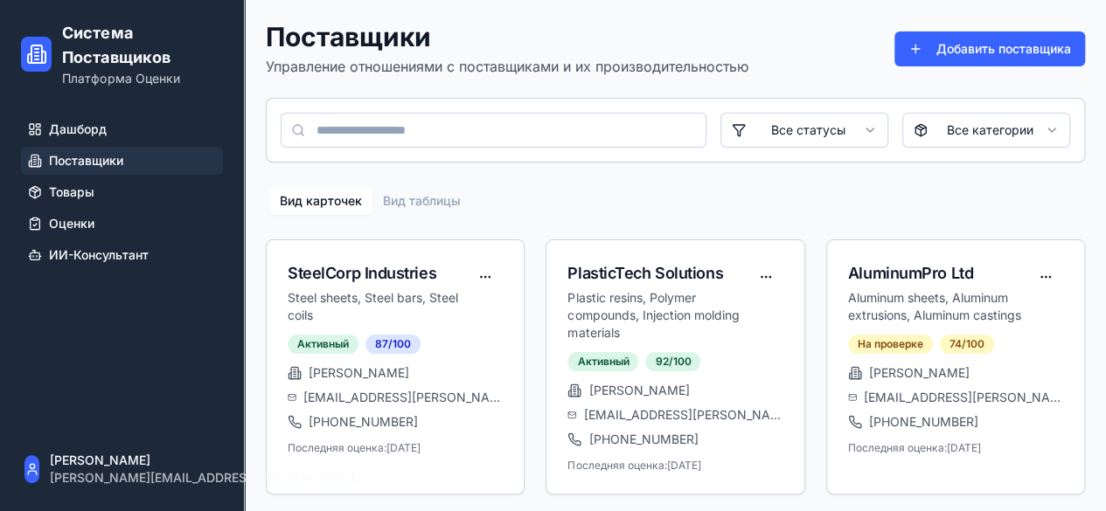
click at [633, 141] on input at bounding box center [494, 130] width 426 height 35
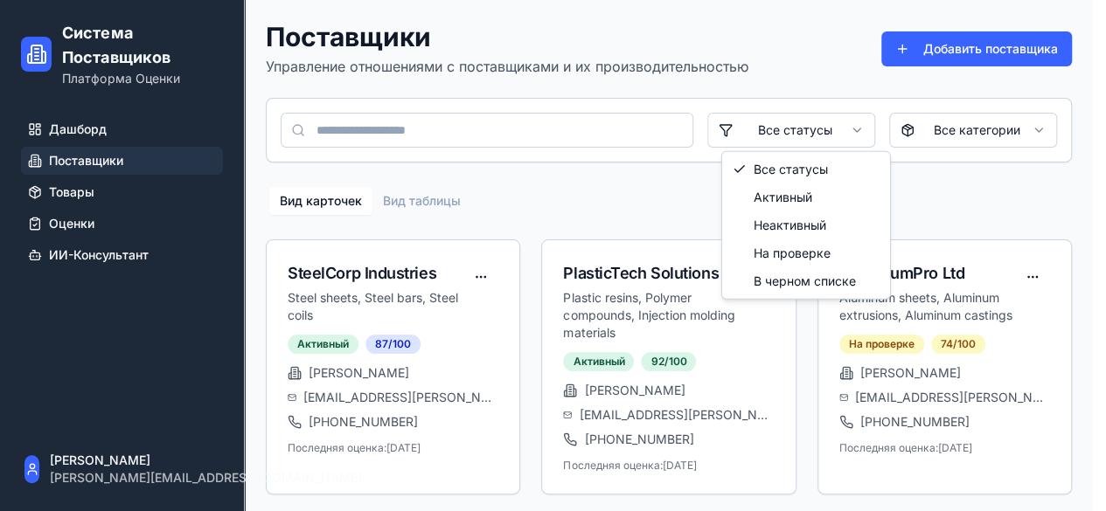
click at [850, 122] on html "Система Поставщиков Платформа Оценки Дашборд Поставщики Товары Оценки ИИ-Консул…" at bounding box center [553, 387] width 1106 height 774
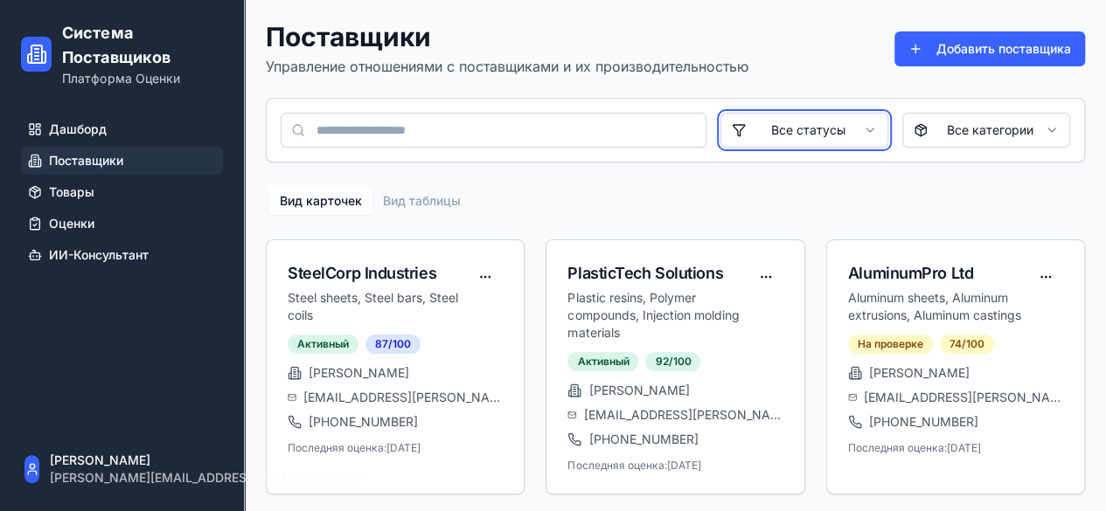
click at [607, 238] on html "Система Поставщиков Платформа Оценки Дашборд Поставщики Товары Оценки ИИ-Консул…" at bounding box center [553, 387] width 1106 height 774
click at [384, 270] on div "SteelCorp Industries" at bounding box center [378, 273] width 180 height 24
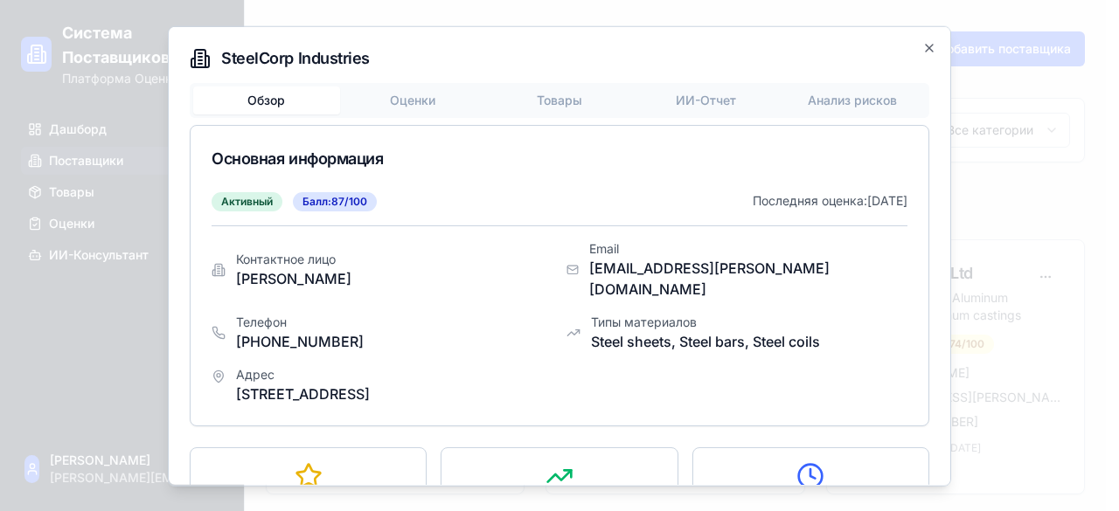
click at [193, 86] on button "Обзор" at bounding box center [266, 100] width 147 height 28
click at [926, 48] on icon "button" at bounding box center [929, 47] width 7 height 7
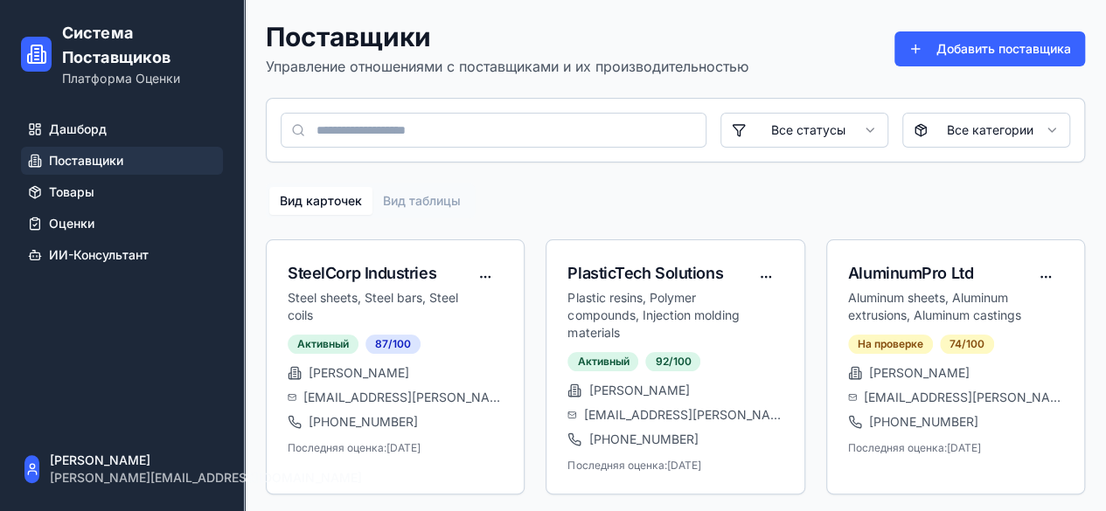
click at [127, 156] on link "Поставщики" at bounding box center [122, 161] width 202 height 28
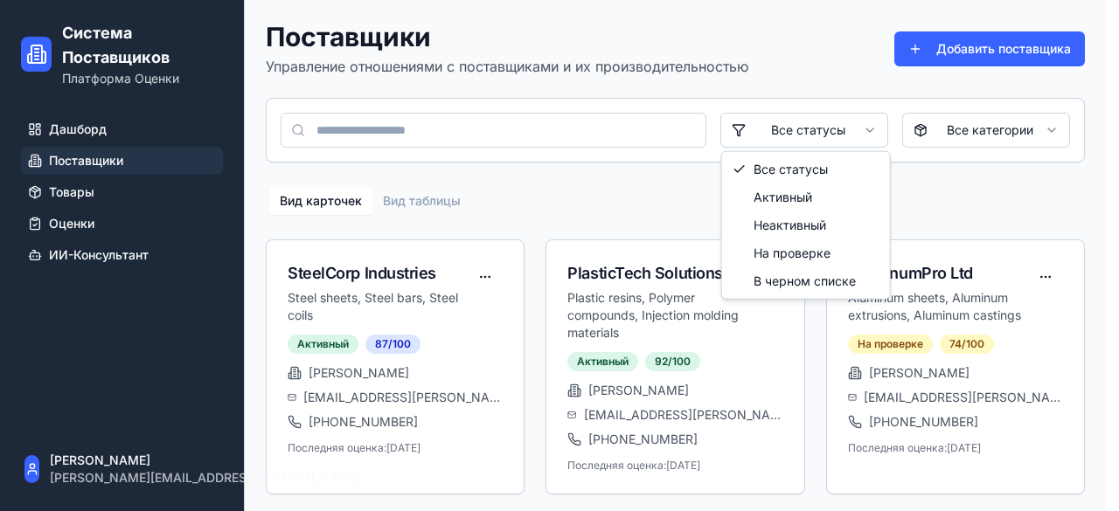
click at [838, 125] on html "Система Поставщиков Платформа Оценки Дашборд Поставщики Товары Оценки ИИ-Консул…" at bounding box center [559, 387] width 1119 height 774
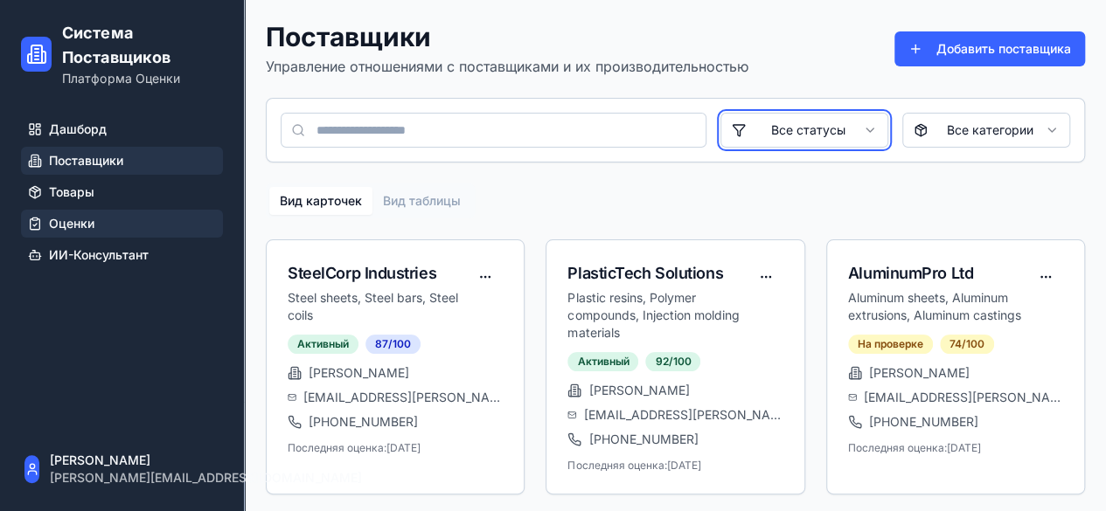
click at [65, 233] on html "Система Поставщиков Платформа Оценки Дашборд Поставщики Товары Оценки ИИ-Консул…" at bounding box center [553, 387] width 1106 height 774
click at [65, 233] on link "Оценки" at bounding box center [122, 224] width 202 height 28
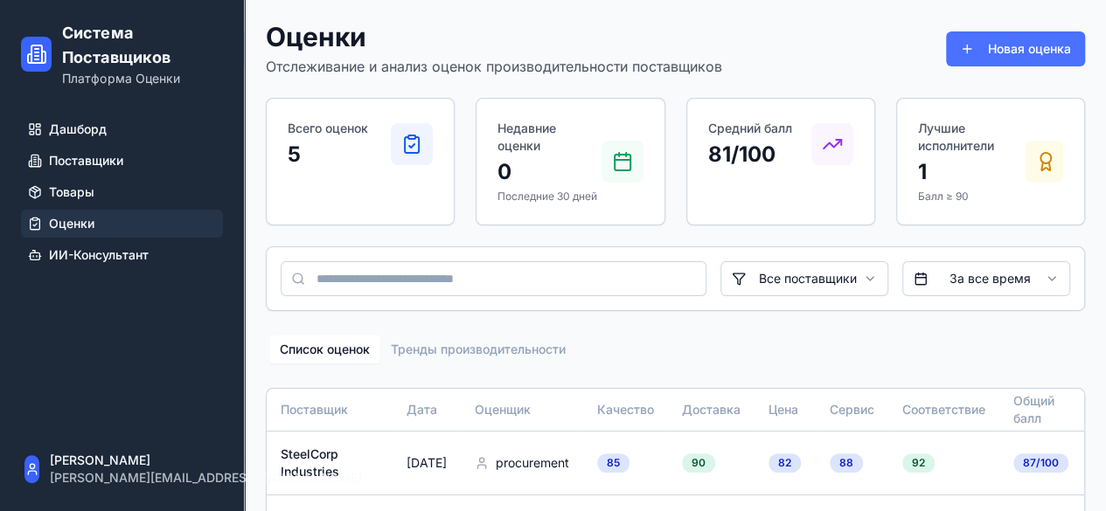
click at [1004, 58] on button "Новая оценка" at bounding box center [1015, 48] width 139 height 35
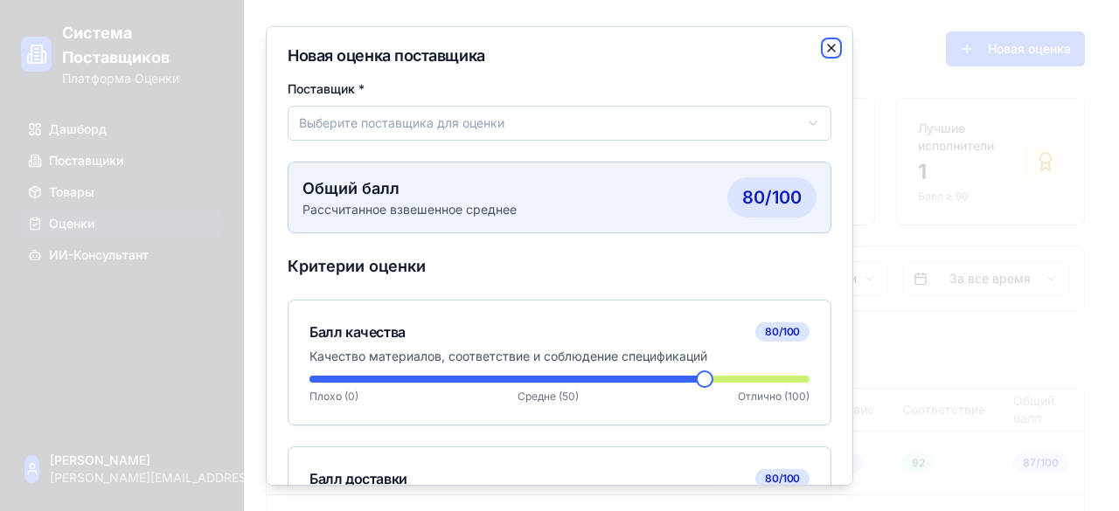
click at [824, 48] on icon "button" at bounding box center [831, 47] width 14 height 14
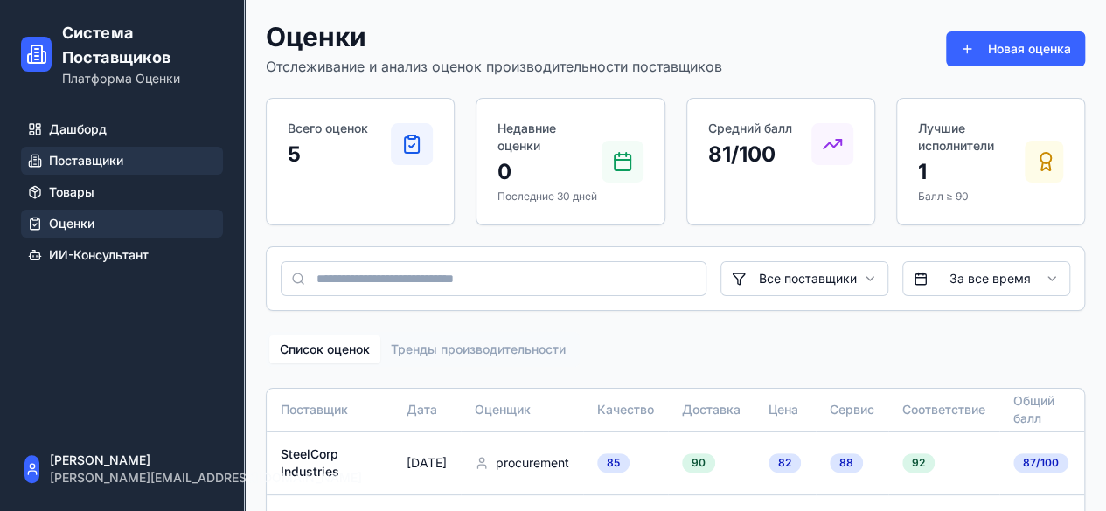
click at [104, 170] on link "Поставщики" at bounding box center [122, 161] width 202 height 28
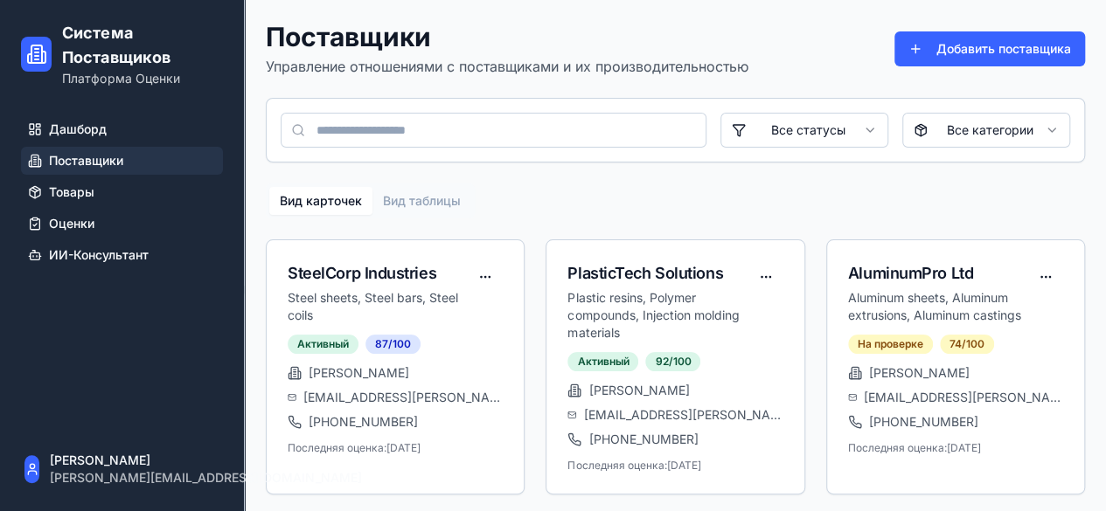
click at [104, 170] on link "Поставщики" at bounding box center [122, 161] width 202 height 28
click at [100, 162] on span "Поставщики" at bounding box center [86, 160] width 74 height 17
click at [82, 157] on span "Поставщики" at bounding box center [86, 160] width 74 height 17
click at [381, 267] on div "SteelCorp Industries" at bounding box center [378, 273] width 180 height 24
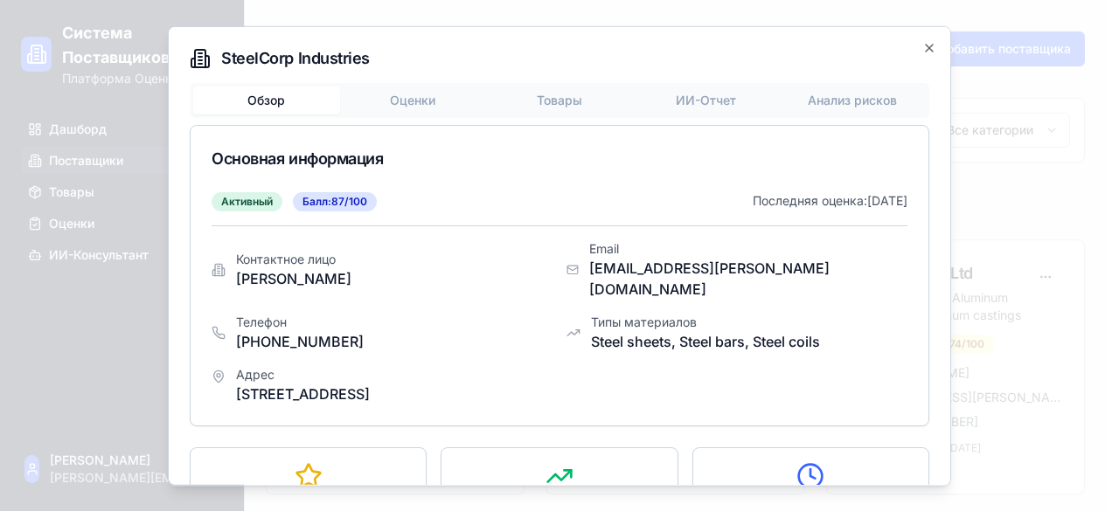
click at [421, 99] on div "SteelCorp Industries Обзор Оценки Товары ИИ-Отчет Анализ рисков Основная информ…" at bounding box center [559, 255] width 783 height 461
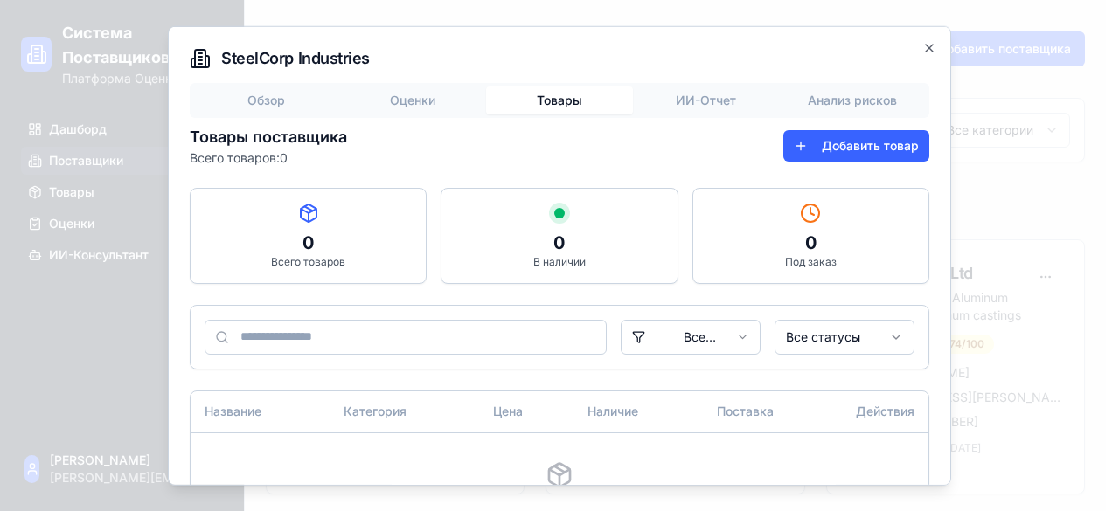
click at [572, 157] on div "Обзор Оценки Товары ИИ-Отчет Анализ рисков Товары поставщика Всего товаров: 0 Д…" at bounding box center [560, 312] width 740 height 461
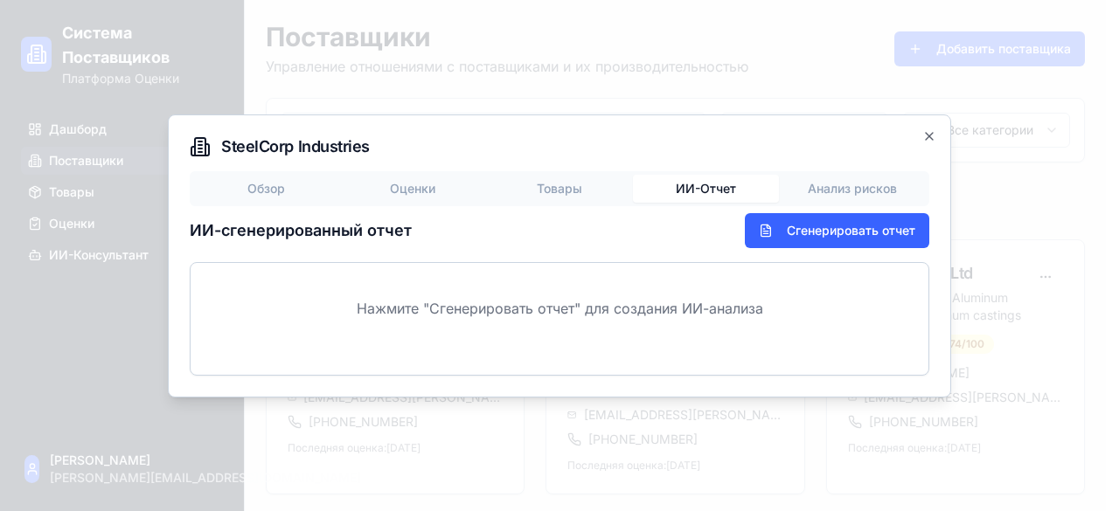
click at [692, 92] on body "Система Поставщиков Платформа Оценки Дашборд Поставщики Товары Оценки ИИ-Консул…" at bounding box center [553, 387] width 1106 height 774
click at [808, 230] on button "Сгенерировать отчет" at bounding box center [837, 230] width 184 height 35
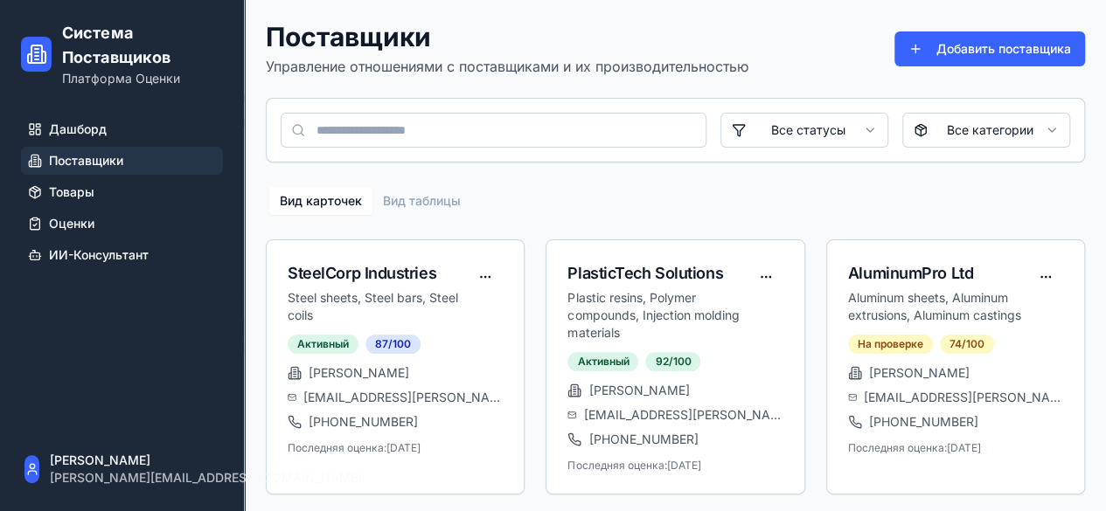
drag, startPoint x: 951, startPoint y: 122, endPoint x: 951, endPoint y: 132, distance: 10.5
click at [415, 279] on div "SteelCorp Industries" at bounding box center [378, 273] width 180 height 24
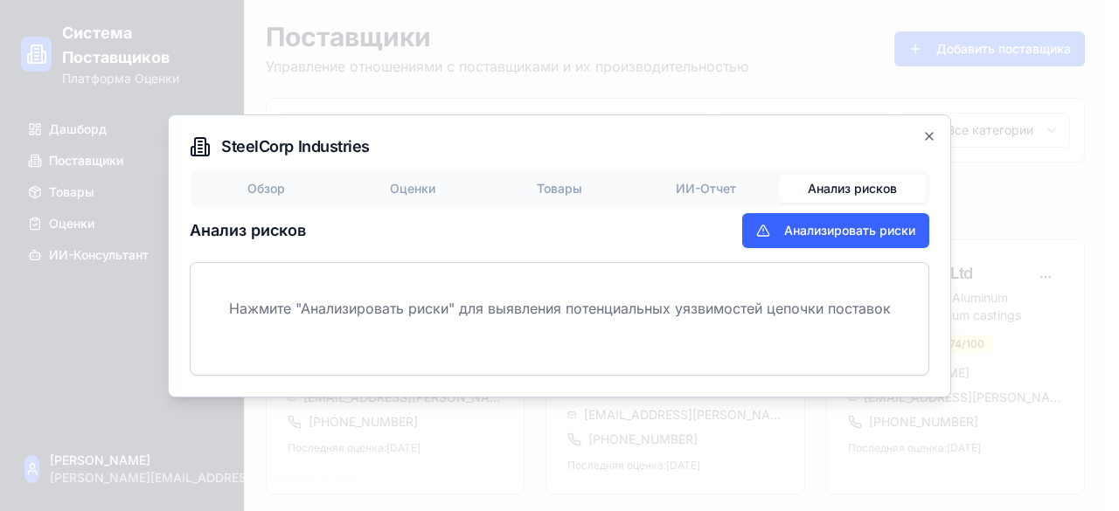
click at [792, 104] on body "Система Поставщиков Платформа Оценки Дашборд Поставщики Товары Оценки ИИ-Консул…" at bounding box center [553, 387] width 1106 height 774
click at [813, 226] on button "Анализировать риски" at bounding box center [835, 230] width 187 height 35
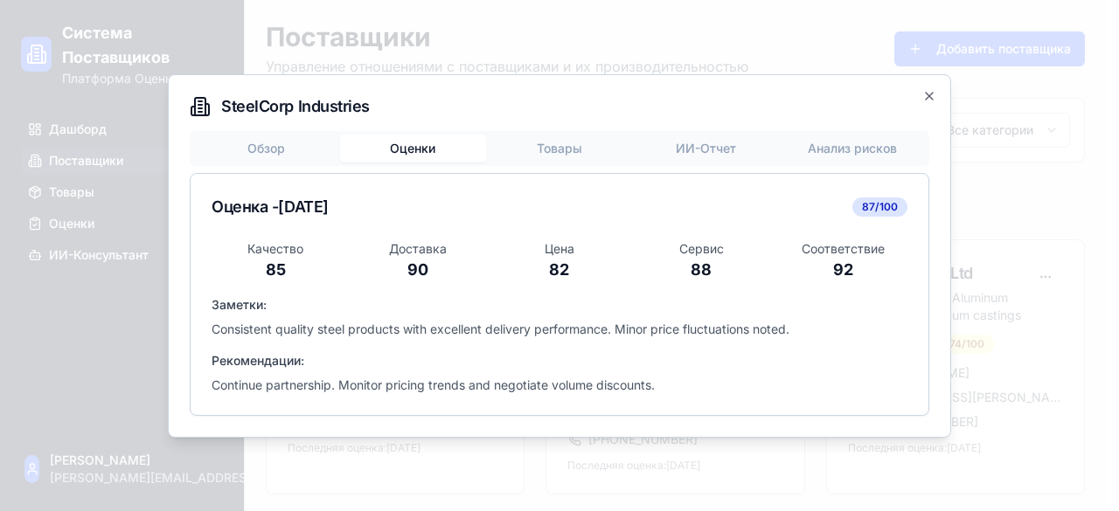
click at [415, 94] on div "SteelCorp Industries Обзор Оценки Товары ИИ-Отчет Анализ рисков Оценка - 15 дек…" at bounding box center [559, 256] width 783 height 364
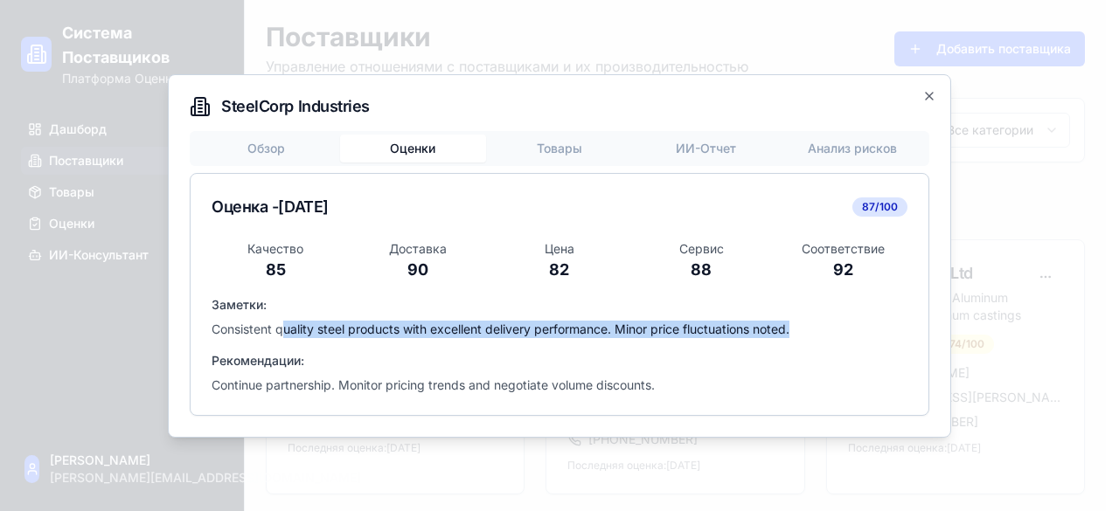
drag, startPoint x: 817, startPoint y: 324, endPoint x: 280, endPoint y: 334, distance: 537.7
click at [280, 334] on p "Consistent quality steel products with excellent delivery performance. Minor pr…" at bounding box center [560, 329] width 696 height 17
click at [924, 92] on icon "button" at bounding box center [929, 96] width 14 height 14
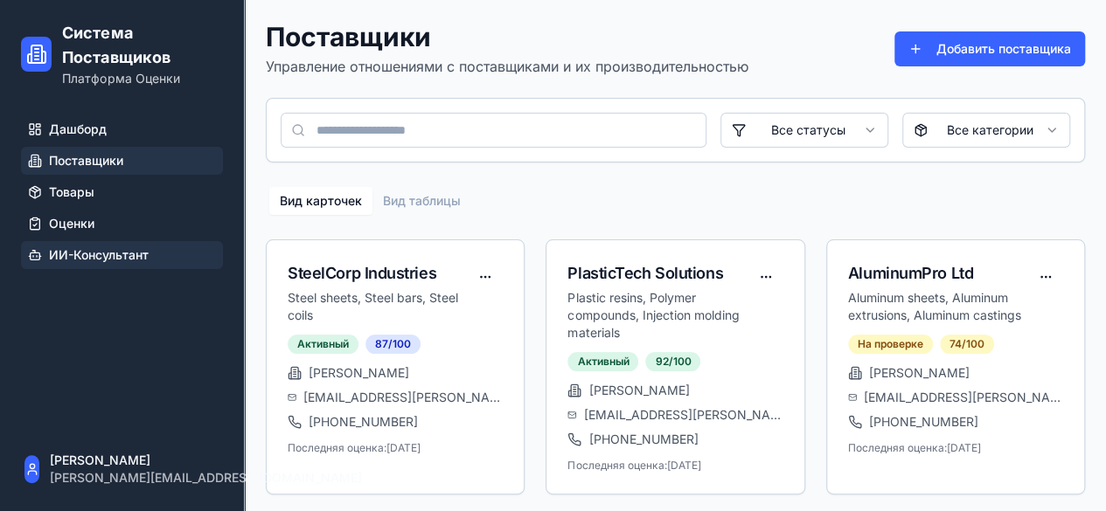
click at [61, 259] on span "ИИ-Консультант" at bounding box center [99, 255] width 100 height 17
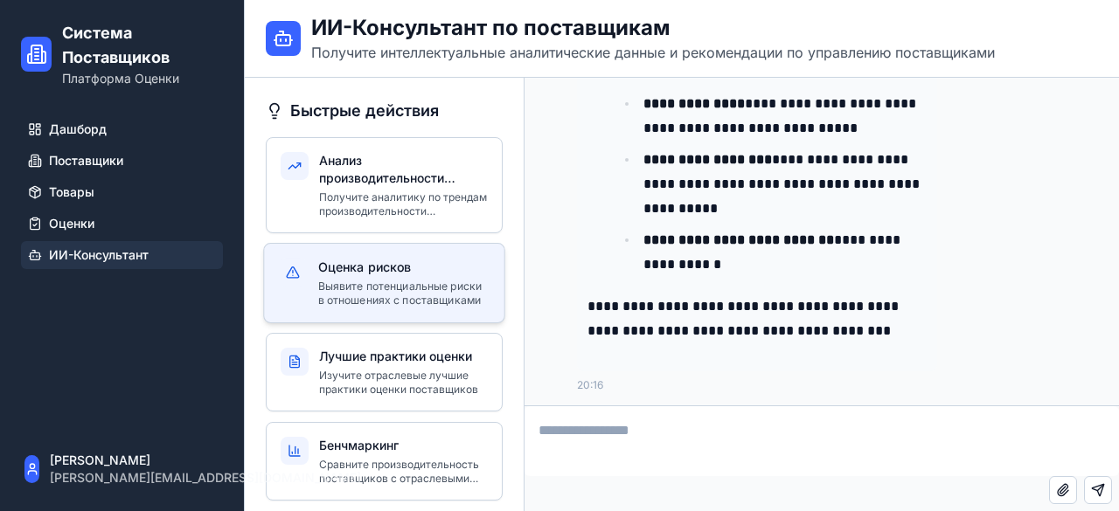
click at [363, 282] on p "Выявите потенциальные риски в отношениях с поставщиками" at bounding box center [404, 294] width 172 height 29
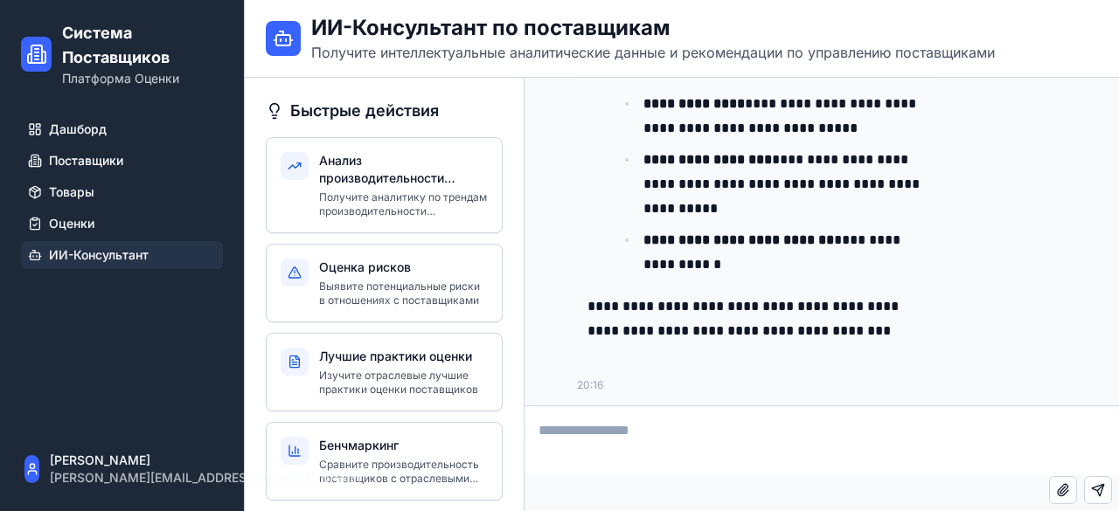
click at [1056, 490] on button "Attach file" at bounding box center [1063, 490] width 28 height 28
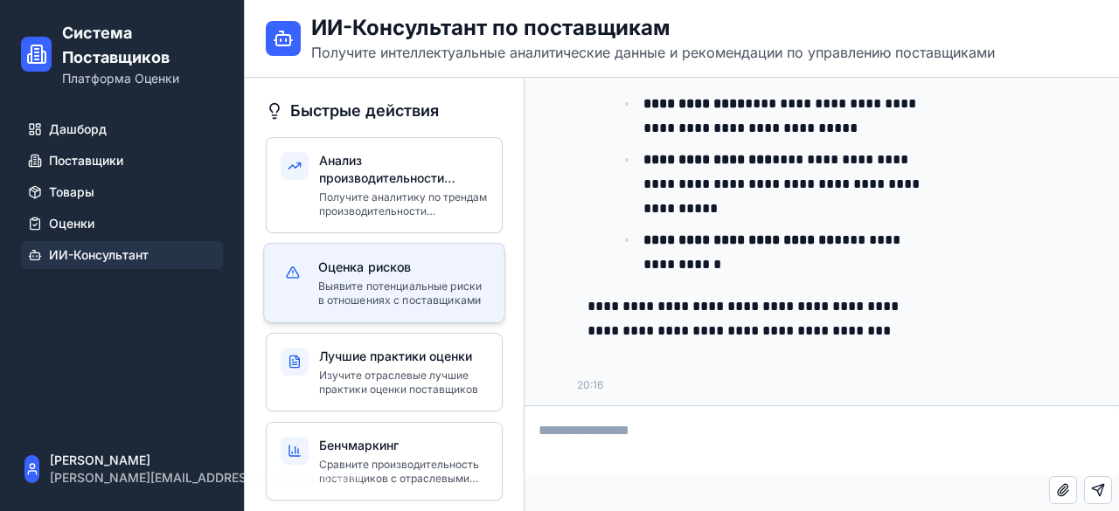
click at [384, 267] on h3 "Оценка рисков" at bounding box center [404, 266] width 172 height 17
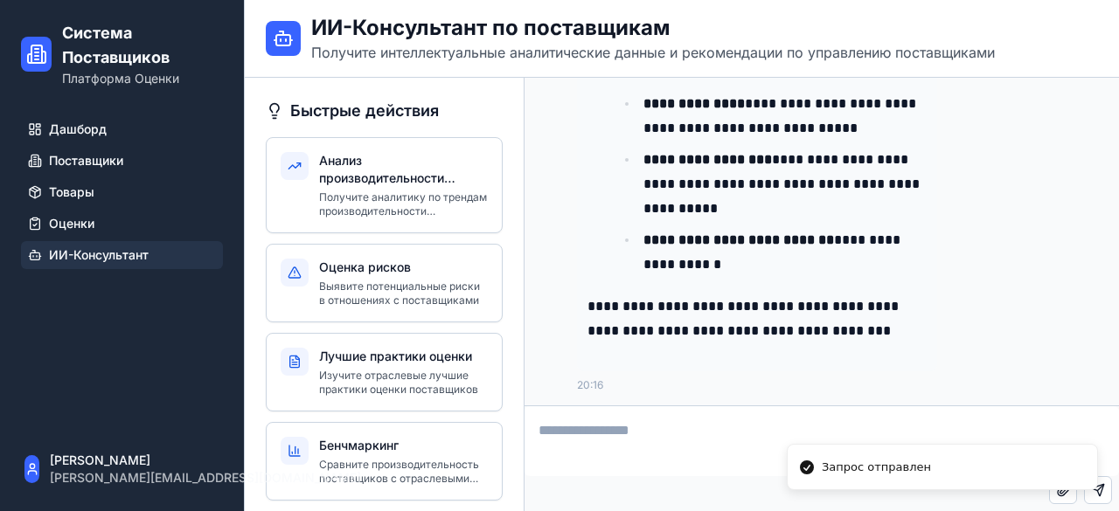
click at [888, 465] on div "Запрос отправлен" at bounding box center [876, 467] width 109 height 17
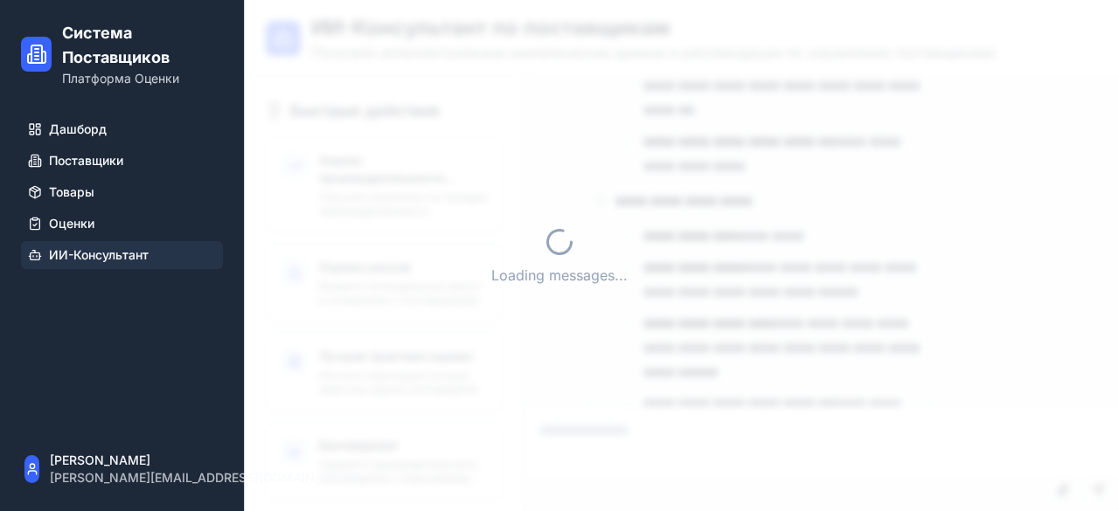
scroll to position [4178, 0]
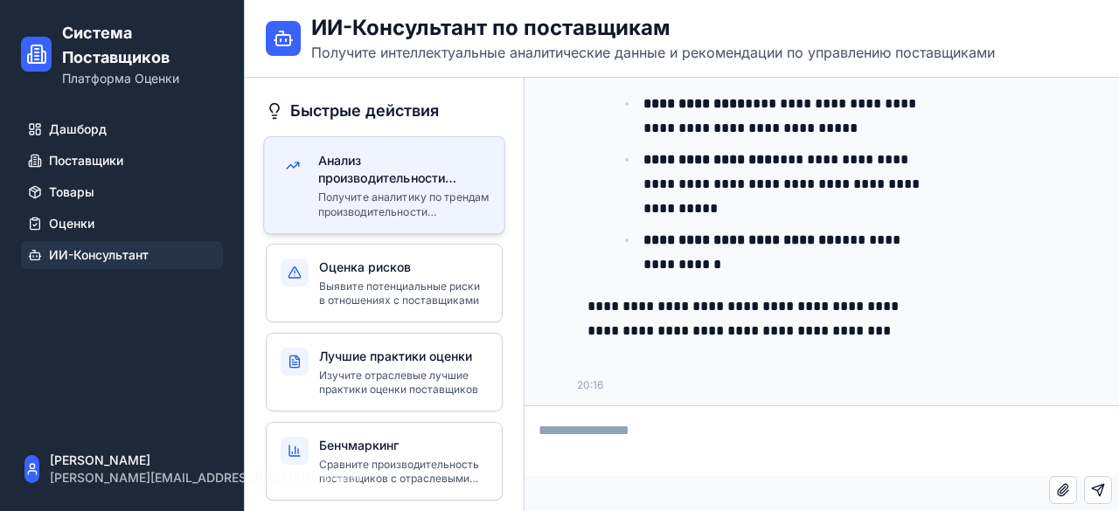
click at [411, 191] on p "Получите аналитику по трендам производительности поставщиков и рекомендации" at bounding box center [404, 205] width 172 height 29
click at [341, 180] on h3 "Анализ производительности поставщиков" at bounding box center [404, 169] width 172 height 36
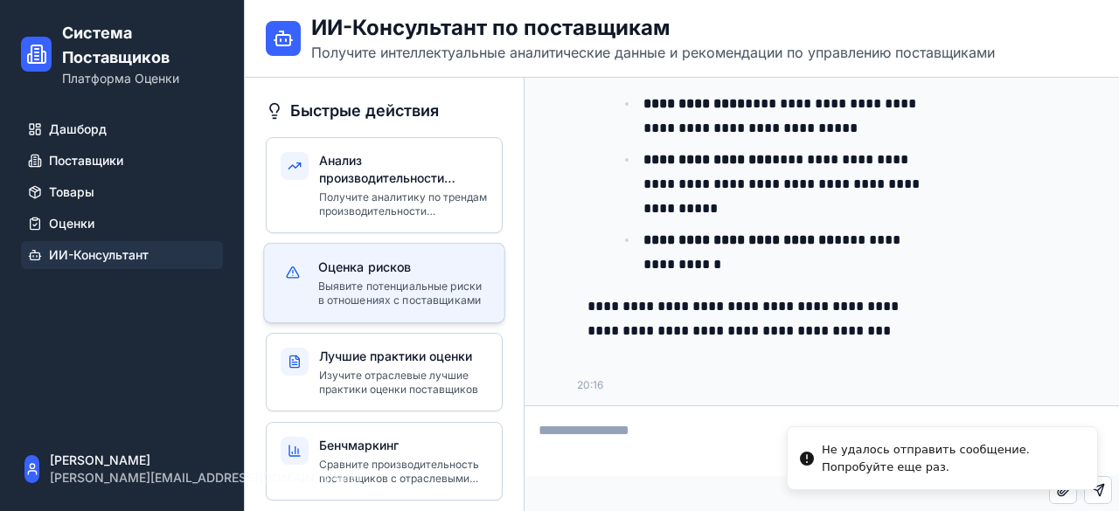
click at [400, 274] on h3 "Оценка рисков" at bounding box center [404, 266] width 172 height 17
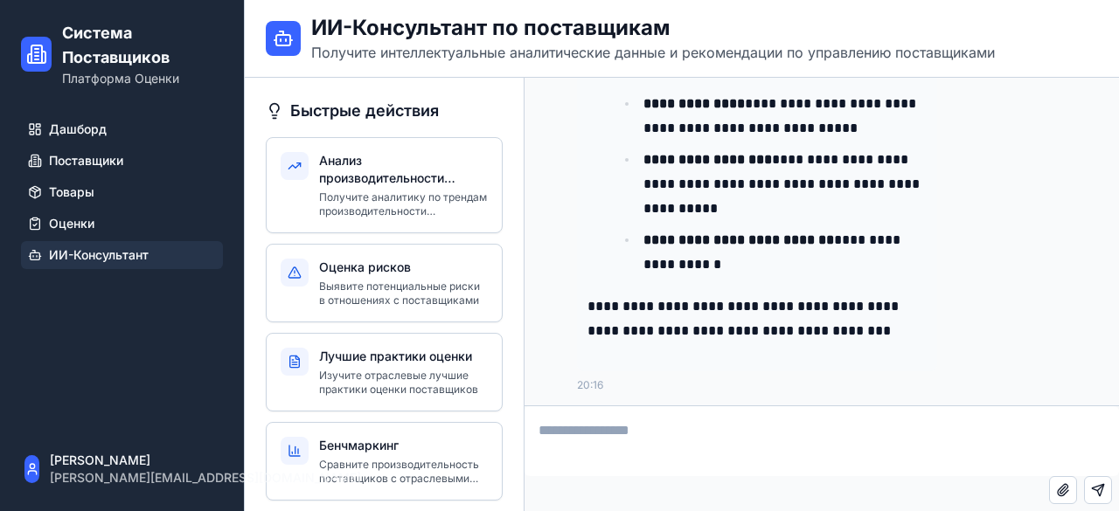
click at [639, 431] on textarea at bounding box center [821, 441] width 594 height 70
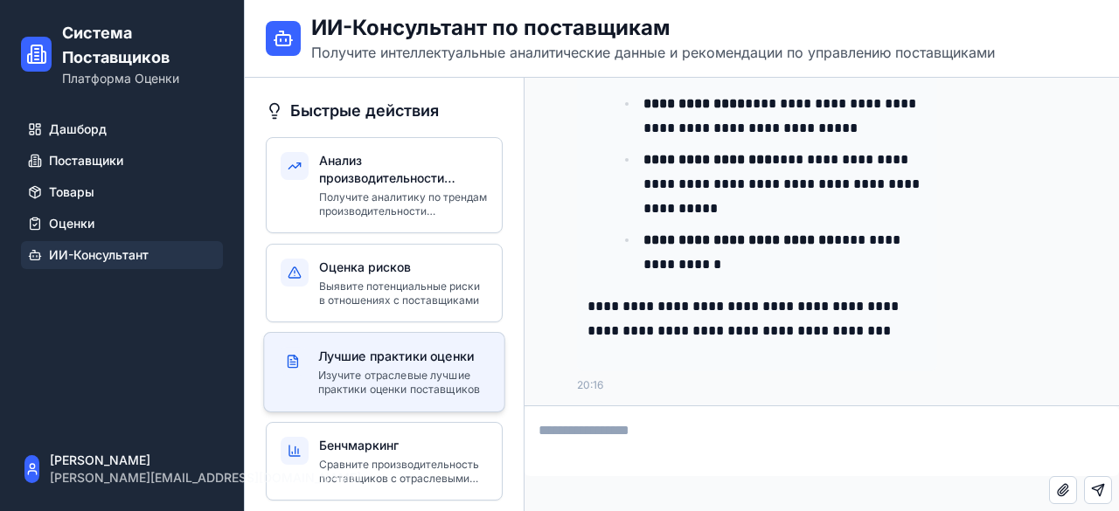
click at [430, 372] on p "Изучите отраслевые лучшие практики оценки поставщиков" at bounding box center [404, 383] width 172 height 29
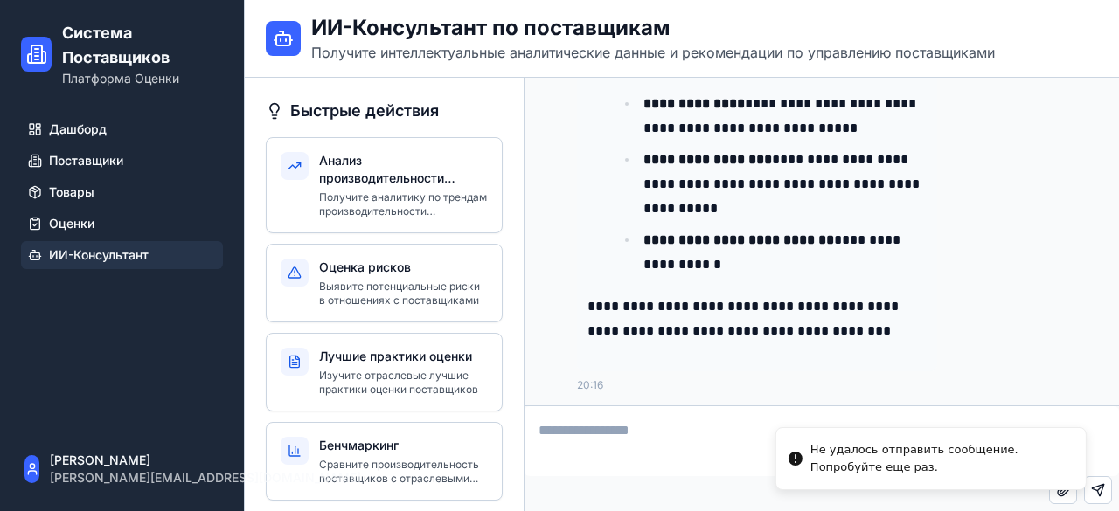
drag, startPoint x: 870, startPoint y: 470, endPoint x: 819, endPoint y: 448, distance: 55.2
click at [819, 448] on div "Не удалось отправить сообщение. Попробуйте еще раз." at bounding box center [940, 458] width 261 height 34
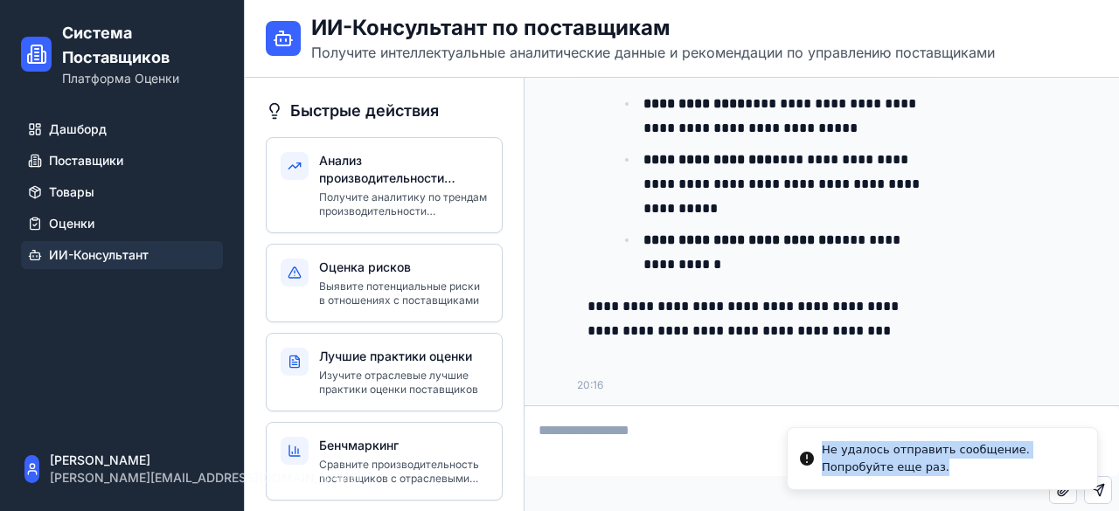
drag, startPoint x: 819, startPoint y: 448, endPoint x: 893, endPoint y: 468, distance: 76.7
click at [893, 468] on li "Не удалось отправить сообщение. Попробуйте еще раз." at bounding box center [942, 458] width 311 height 63
copy div "Не удалось отправить сообщение. Попробуйте еще раз."
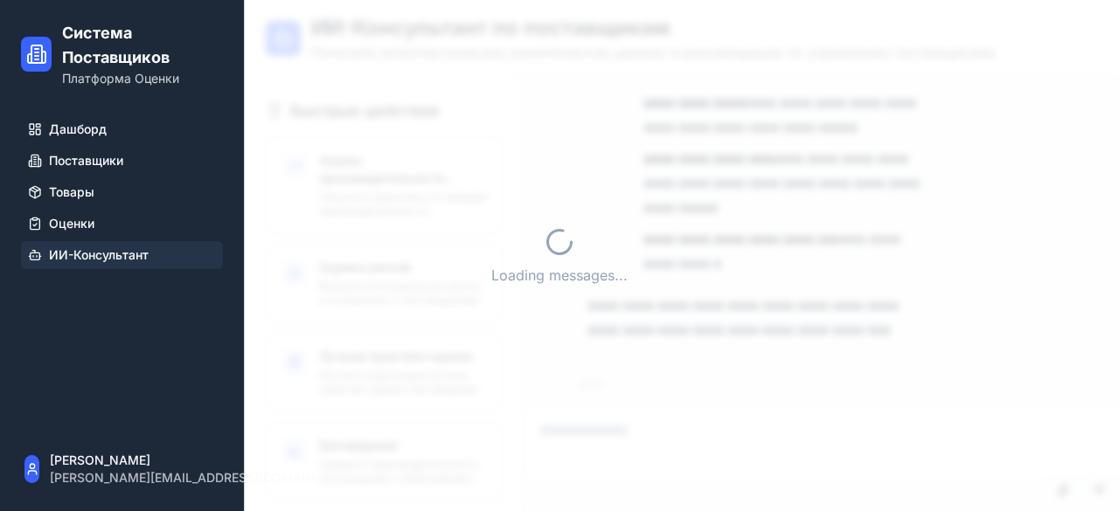
scroll to position [4178, 0]
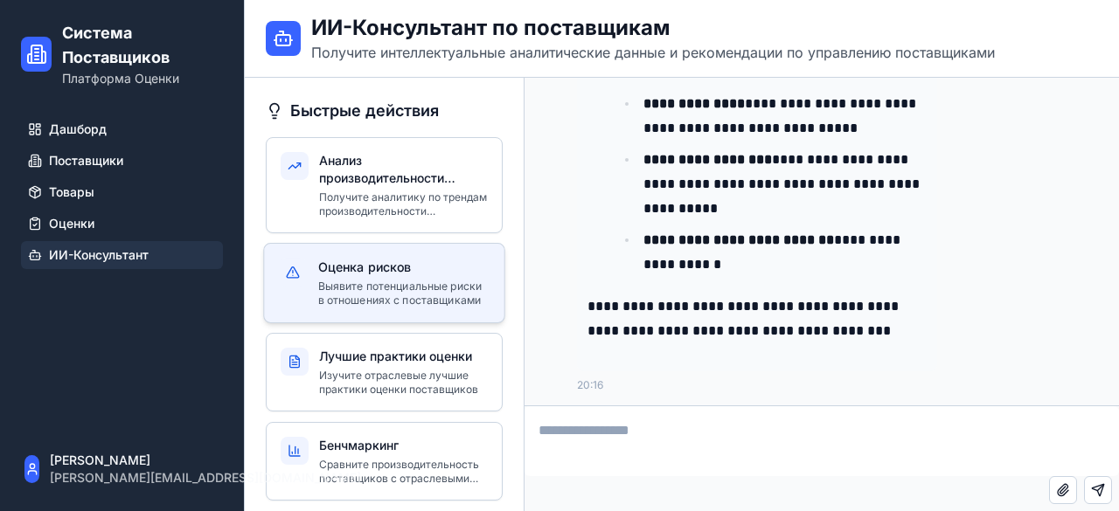
click at [374, 288] on p "Выявите потенциальные риски в отношениях с поставщиками" at bounding box center [404, 294] width 172 height 29
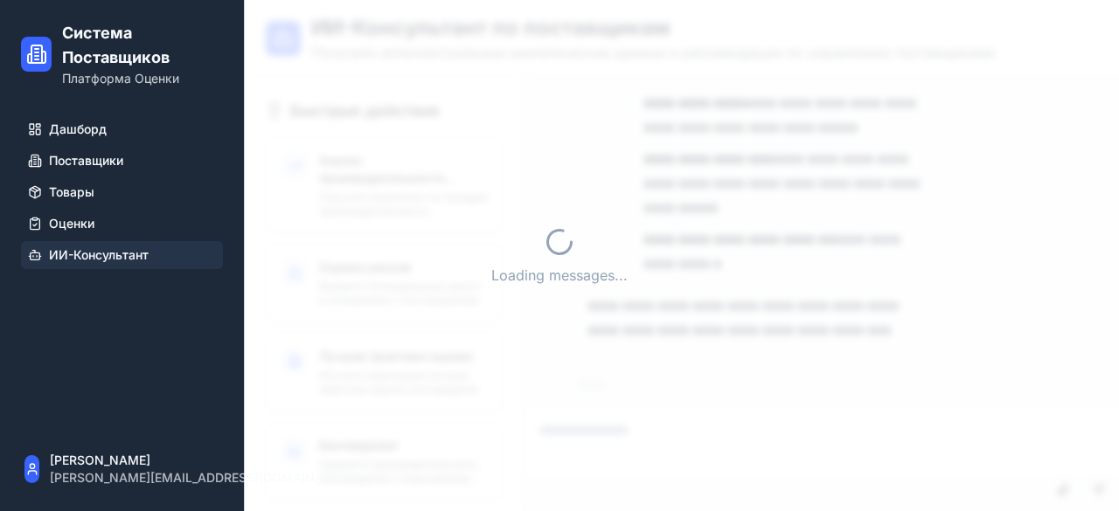
scroll to position [4178, 0]
